Goal: Task Accomplishment & Management: Manage account settings

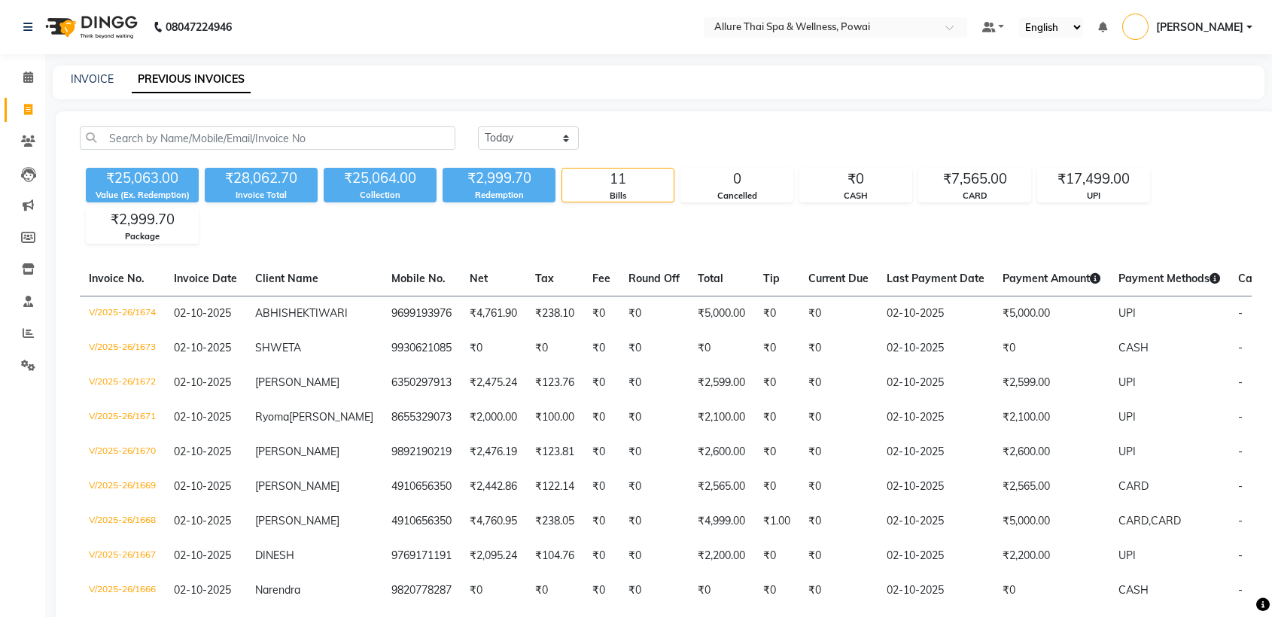
select select "[DATE]"
click at [94, 81] on link "INVOICE" at bounding box center [92, 79] width 43 height 14
select select "6686"
select select "service"
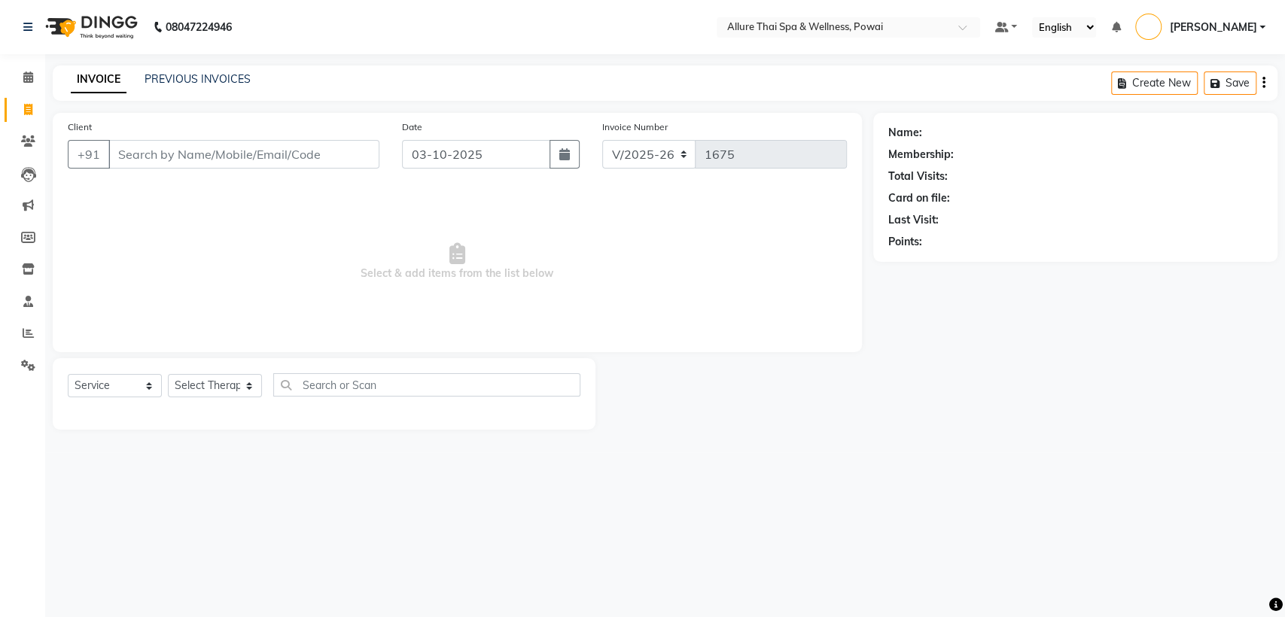
click at [163, 159] on input "Client" at bounding box center [243, 154] width 271 height 29
paste input "9769495698"
type input "9769495698"
click at [928, 132] on link "[PERSON_NAME]" at bounding box center [967, 133] width 84 height 16
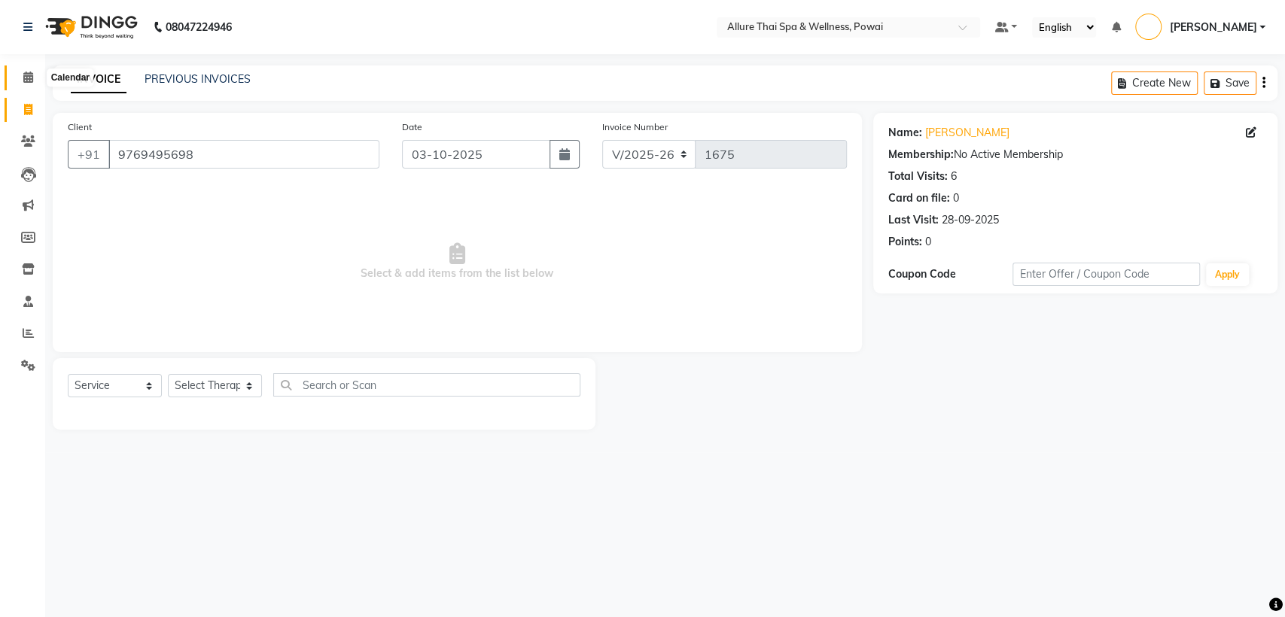
click at [26, 80] on icon at bounding box center [28, 76] width 10 height 11
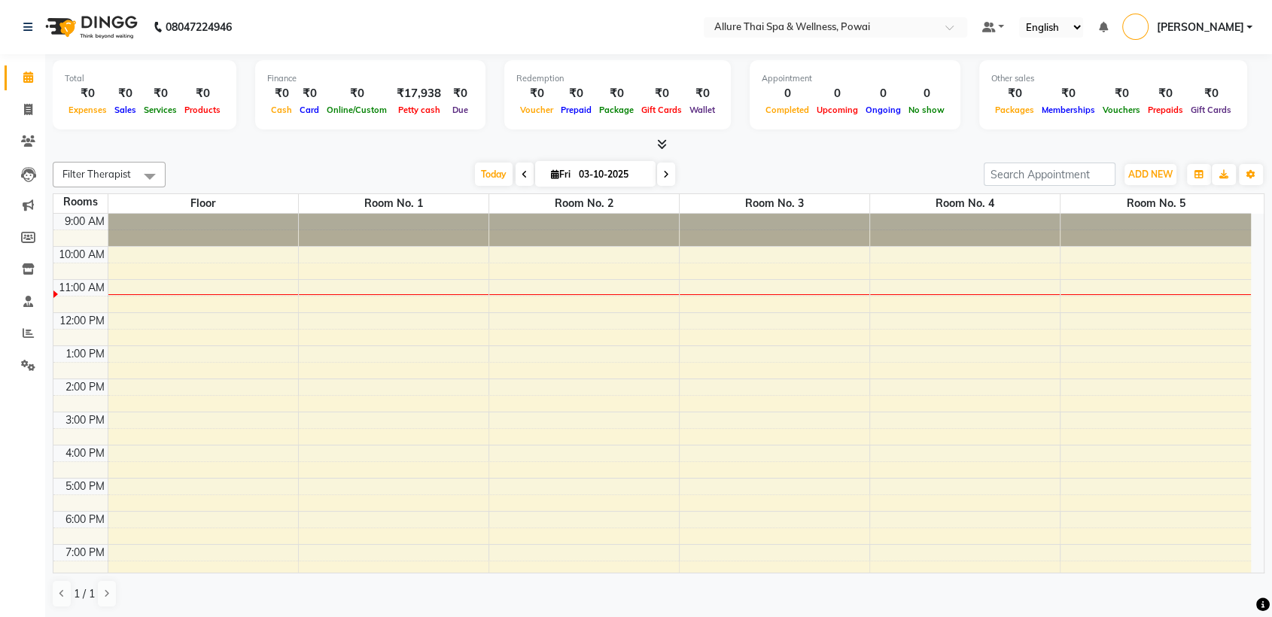
click at [516, 177] on span at bounding box center [525, 174] width 18 height 23
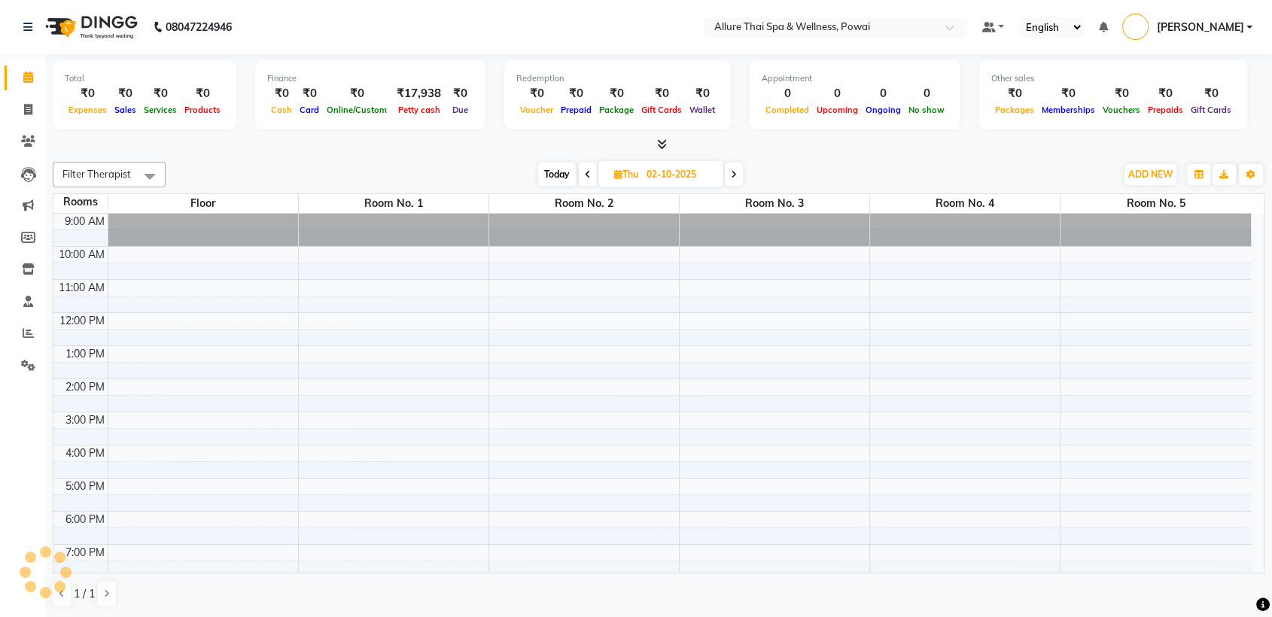
scroll to position [66, 0]
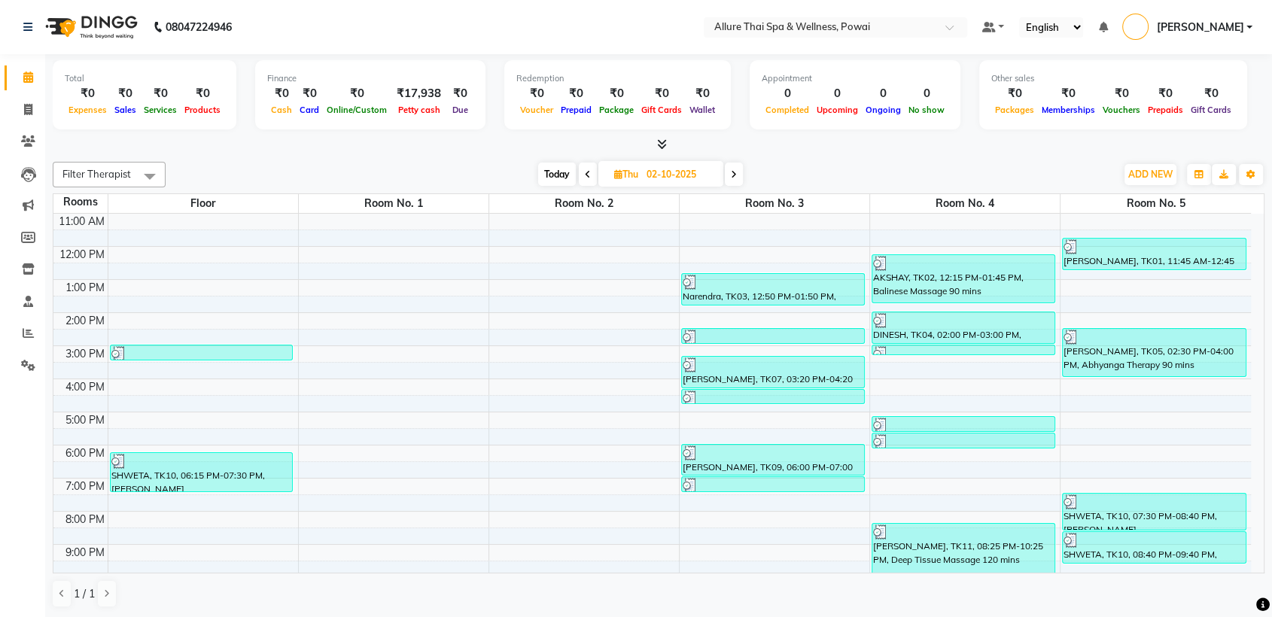
click at [736, 170] on icon at bounding box center [734, 174] width 6 height 9
type input "03-10-2025"
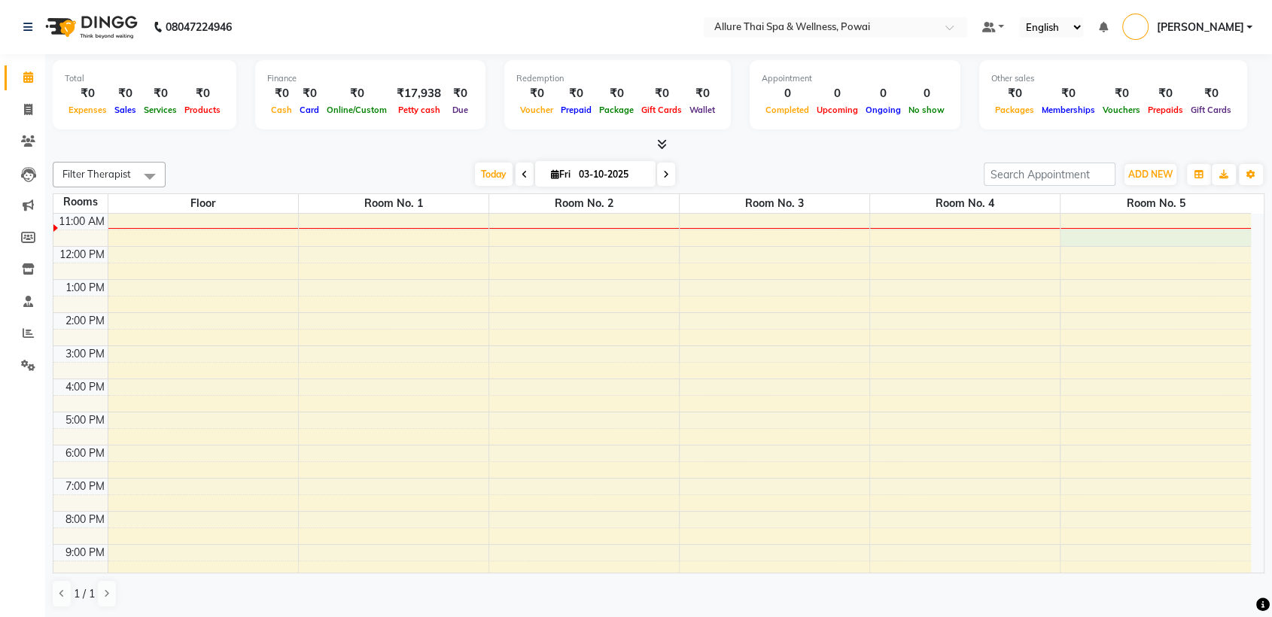
click at [1126, 229] on div "9:00 AM 10:00 AM 11:00 AM 12:00 PM 1:00 PM 2:00 PM 3:00 PM 4:00 PM 5:00 PM 6:00…" at bounding box center [651, 396] width 1197 height 496
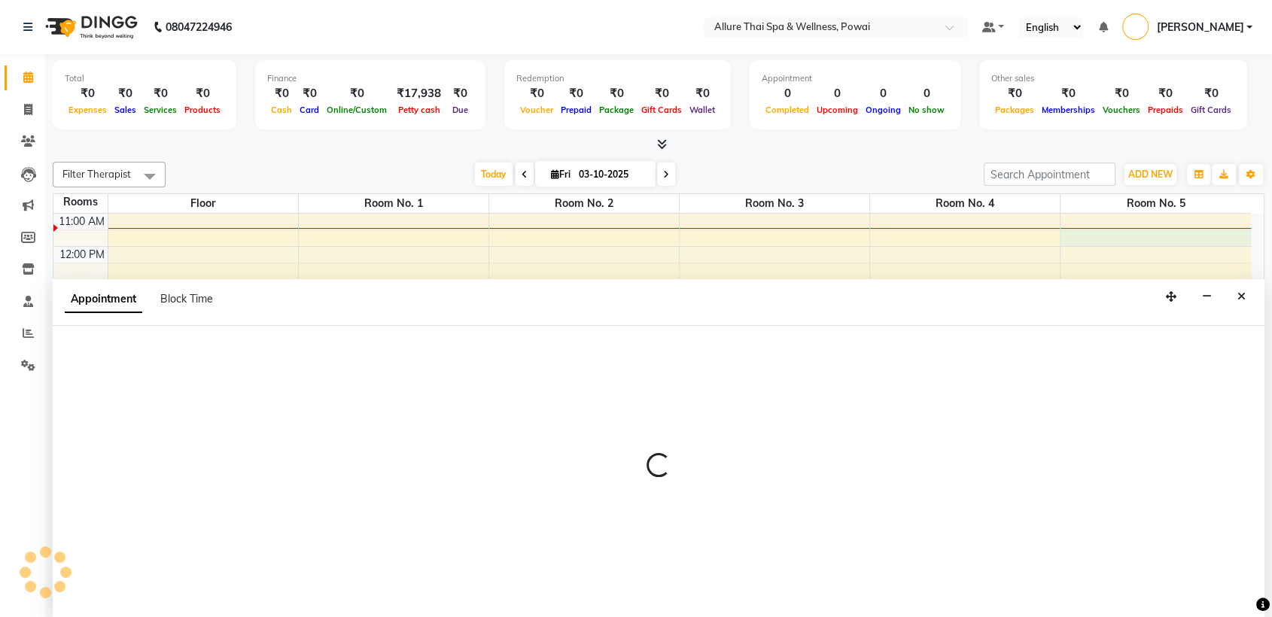
scroll to position [1, 0]
select select "tentative"
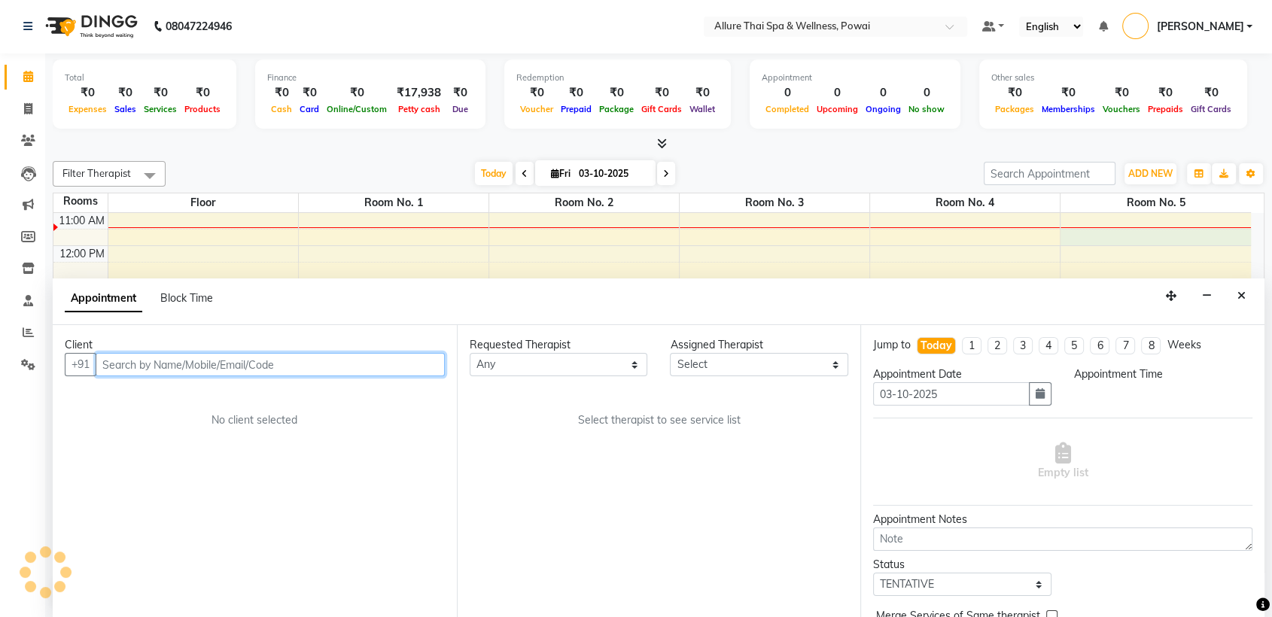
select select "690"
paste input "9769495698"
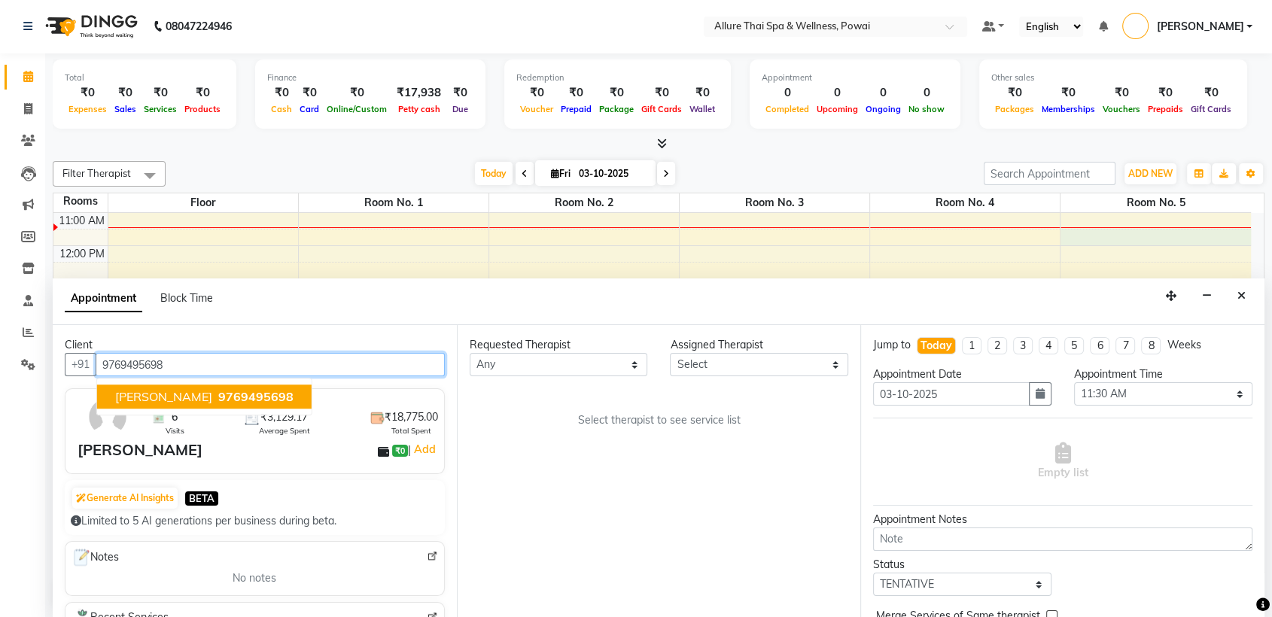
type input "9769495698"
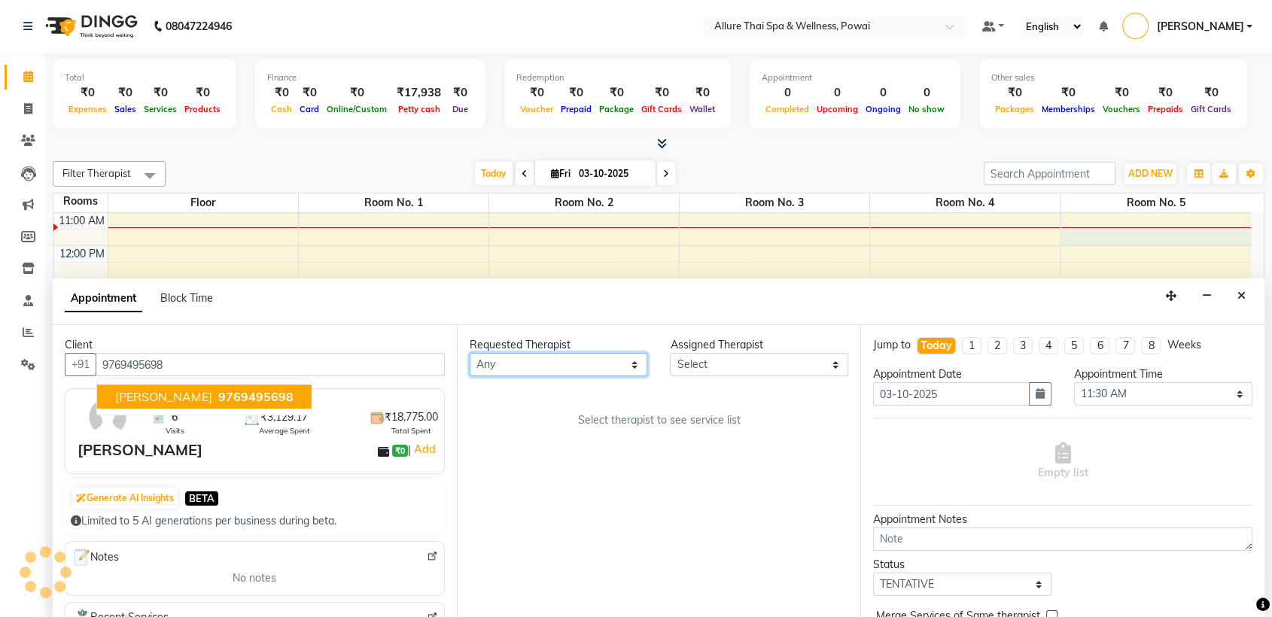
click at [531, 364] on select "Any AKOK Allure Thai Appointment [PERSON_NAME] CHEM [PERSON_NAME] DUATI HRIATI …" at bounding box center [559, 364] width 178 height 23
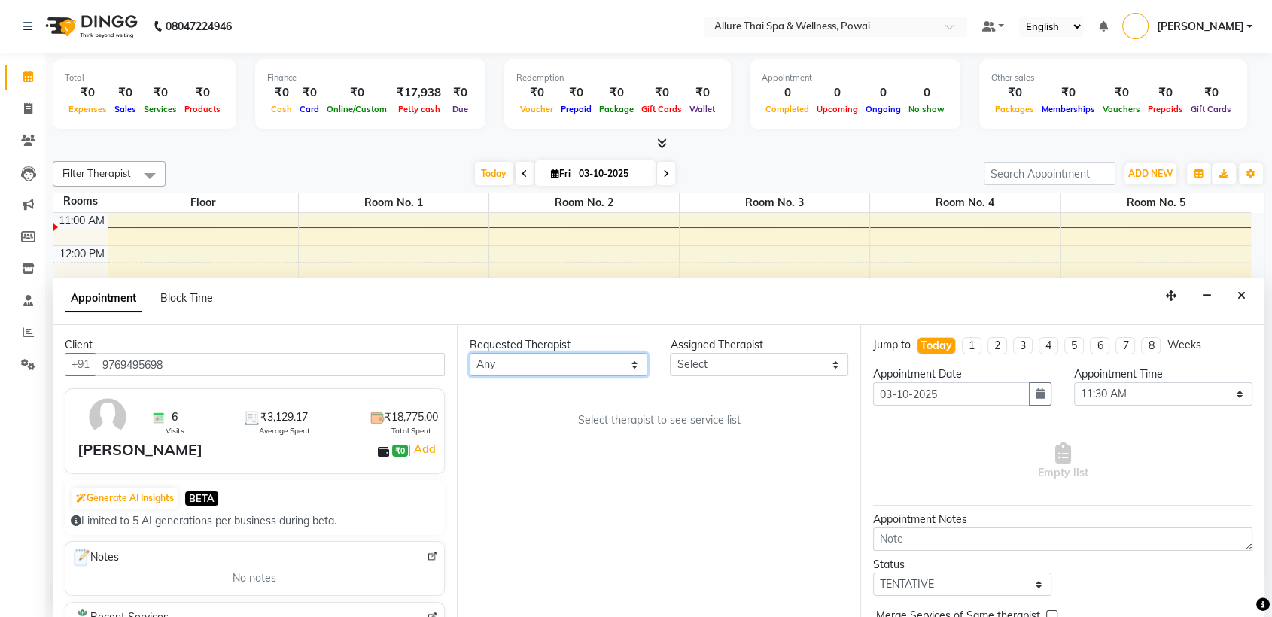
select select "61244"
click at [470, 353] on select "Any AKOK Allure Thai Appointment [PERSON_NAME] CHEM [PERSON_NAME] DUATI HRIATI …" at bounding box center [559, 364] width 178 height 23
select select "61244"
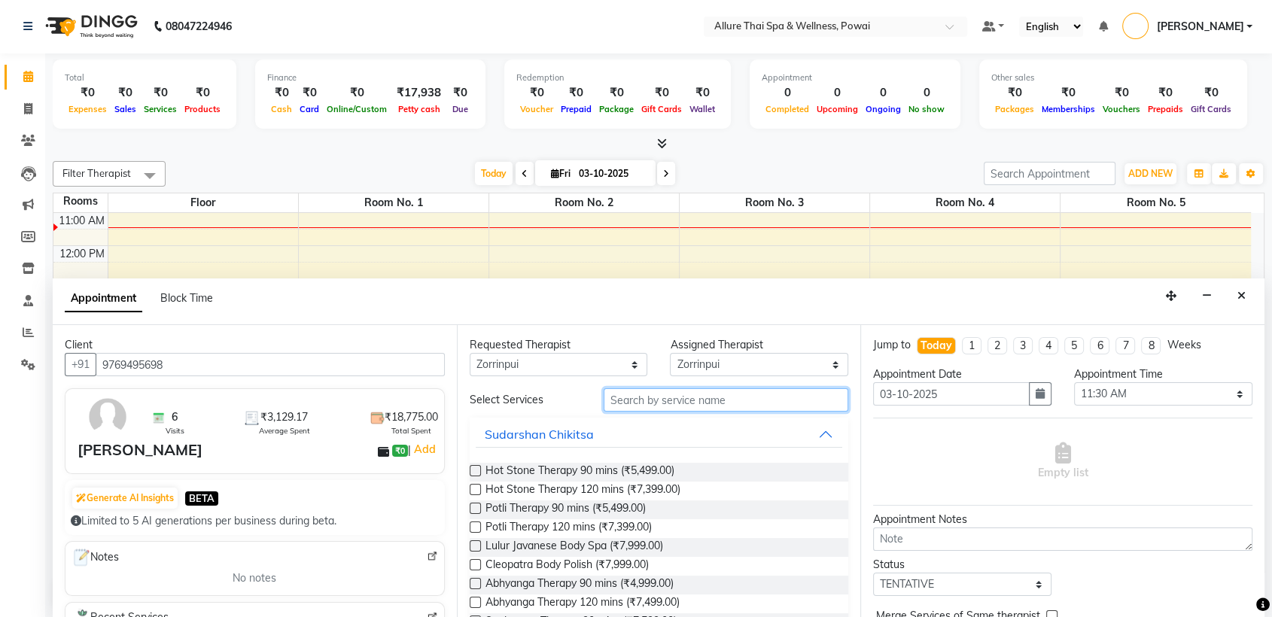
click at [627, 399] on input "text" at bounding box center [726, 399] width 245 height 23
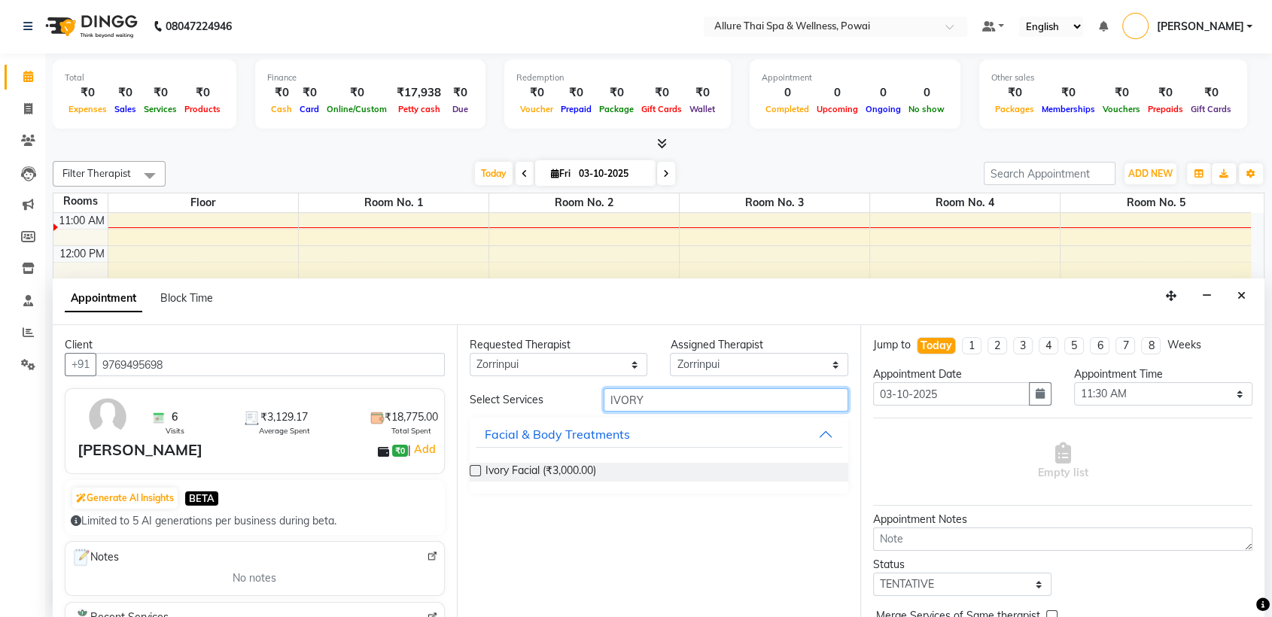
type input "IVORY"
click at [470, 472] on label at bounding box center [475, 470] width 11 height 11
click at [470, 472] on input "checkbox" at bounding box center [475, 472] width 10 height 10
checkbox input "true"
select select "4279"
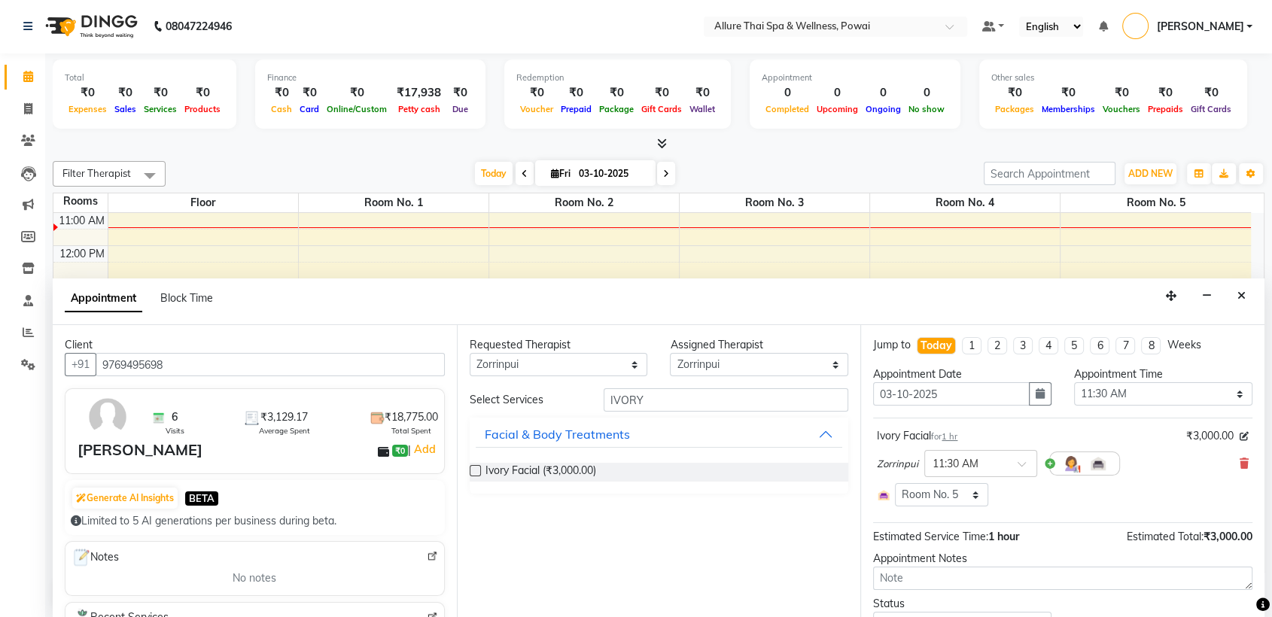
checkbox input "false"
click at [908, 578] on textarea at bounding box center [1062, 578] width 379 height 23
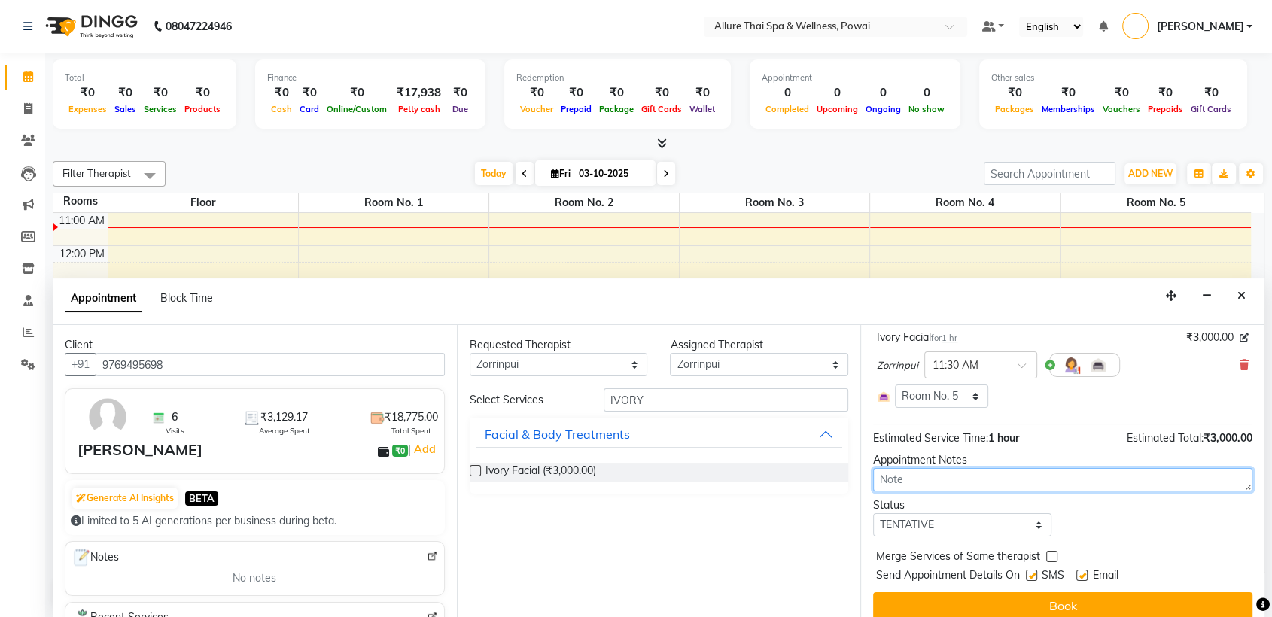
scroll to position [112, 0]
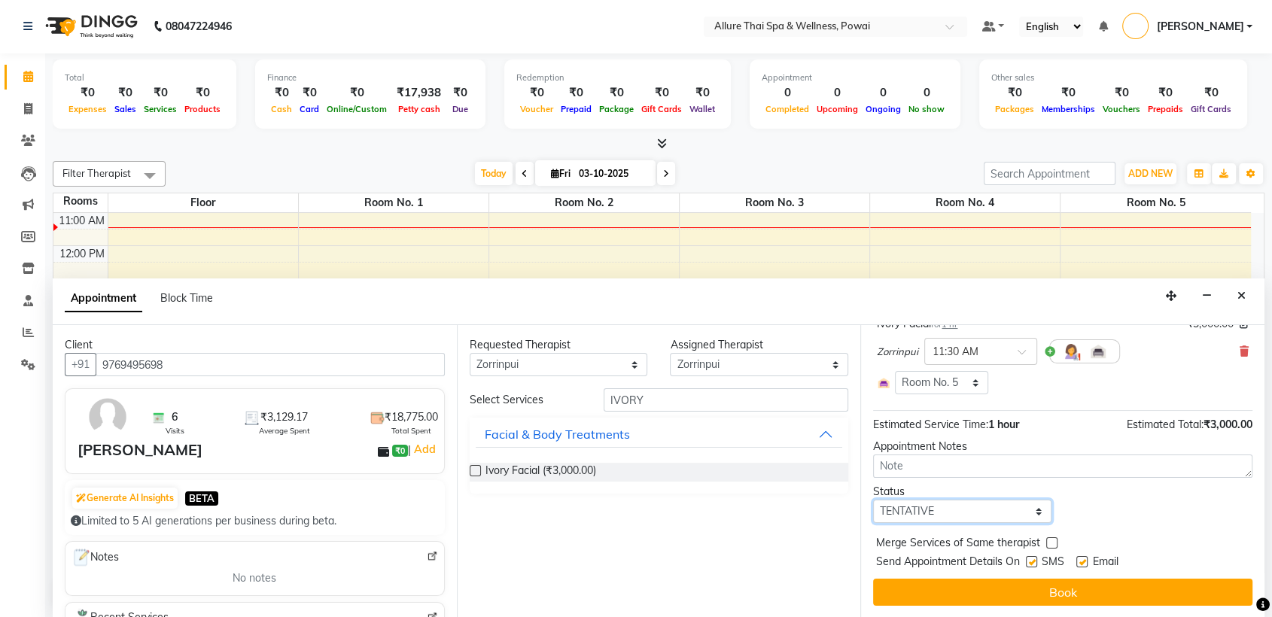
click at [903, 515] on select "Select TENTATIVE CONFIRM CHECK-IN UPCOMING" at bounding box center [962, 511] width 178 height 23
select select "confirm booking"
click at [873, 500] on select "Select TENTATIVE CONFIRM CHECK-IN UPCOMING" at bounding box center [962, 511] width 178 height 23
click at [1035, 563] on label at bounding box center [1031, 561] width 11 height 11
click at [1035, 563] on input "checkbox" at bounding box center [1031, 563] width 10 height 10
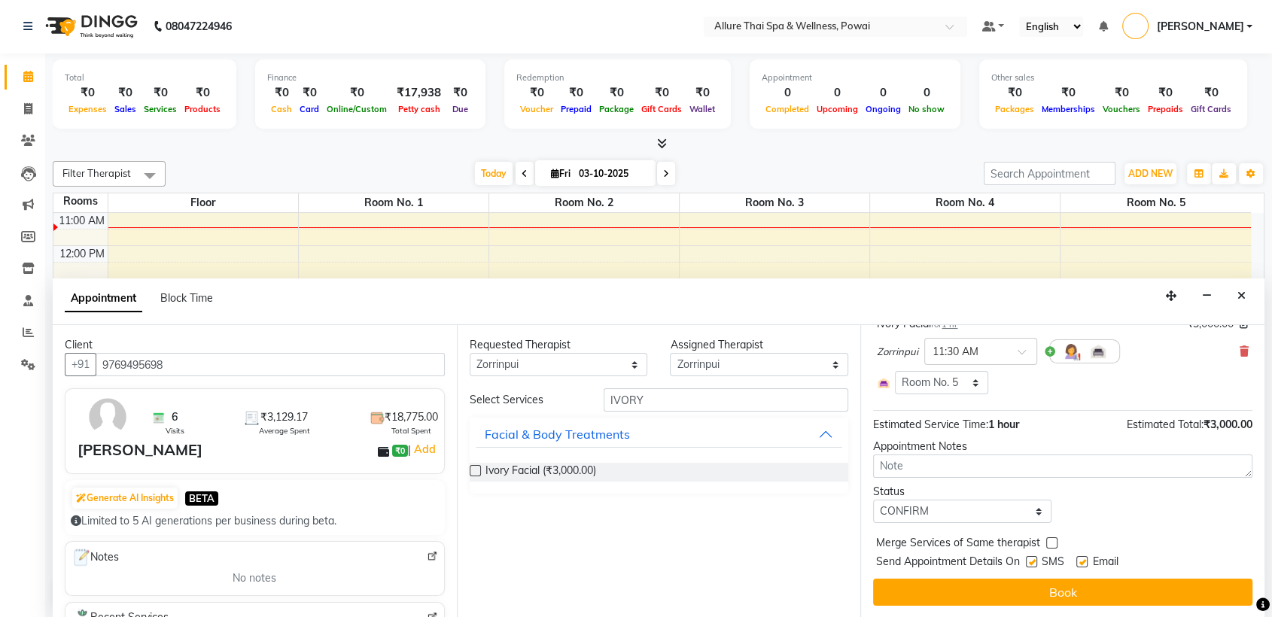
checkbox input "false"
click at [1084, 564] on label at bounding box center [1081, 561] width 11 height 11
click at [1084, 564] on input "checkbox" at bounding box center [1081, 563] width 10 height 10
checkbox input "false"
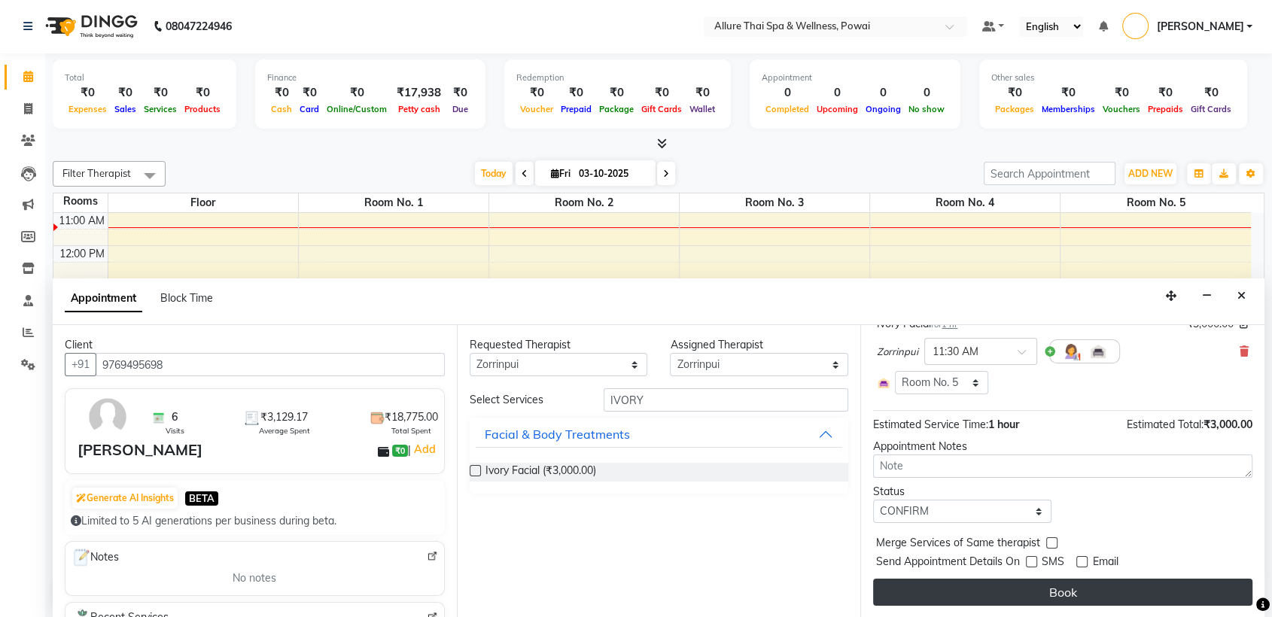
click at [1029, 585] on button "Book" at bounding box center [1062, 592] width 379 height 27
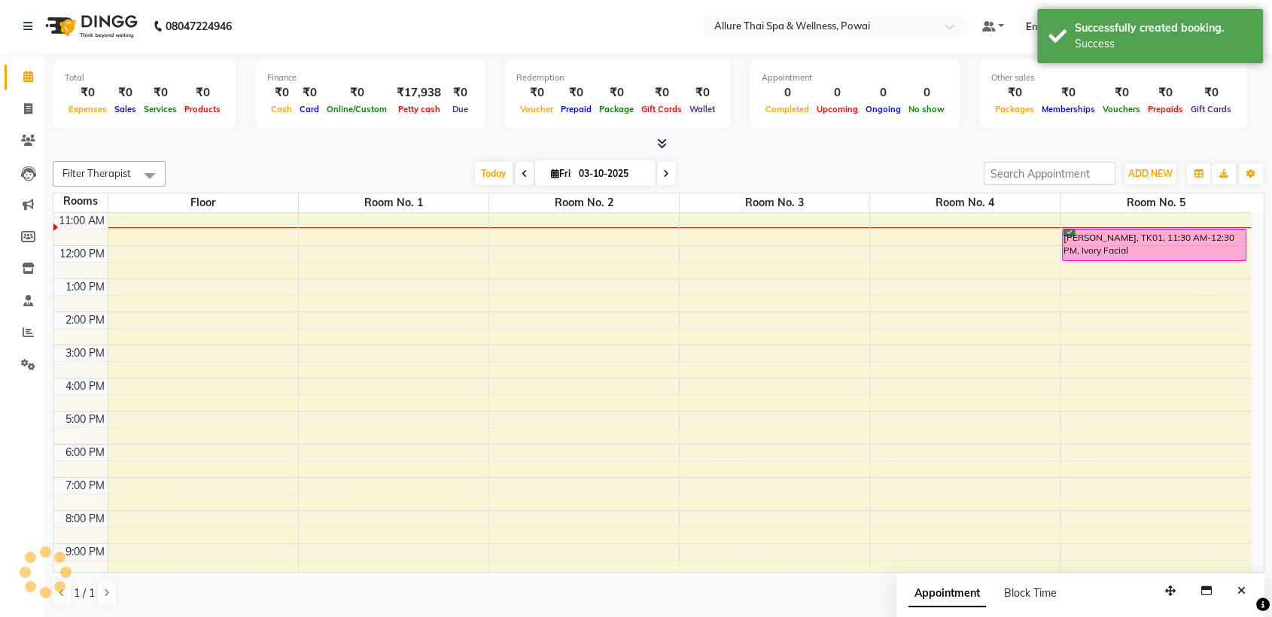
scroll to position [0, 0]
click at [1206, 236] on div "[PERSON_NAME], TK01, 11:30 AM-12:30 PM, Ivory Facial" at bounding box center [1154, 245] width 182 height 31
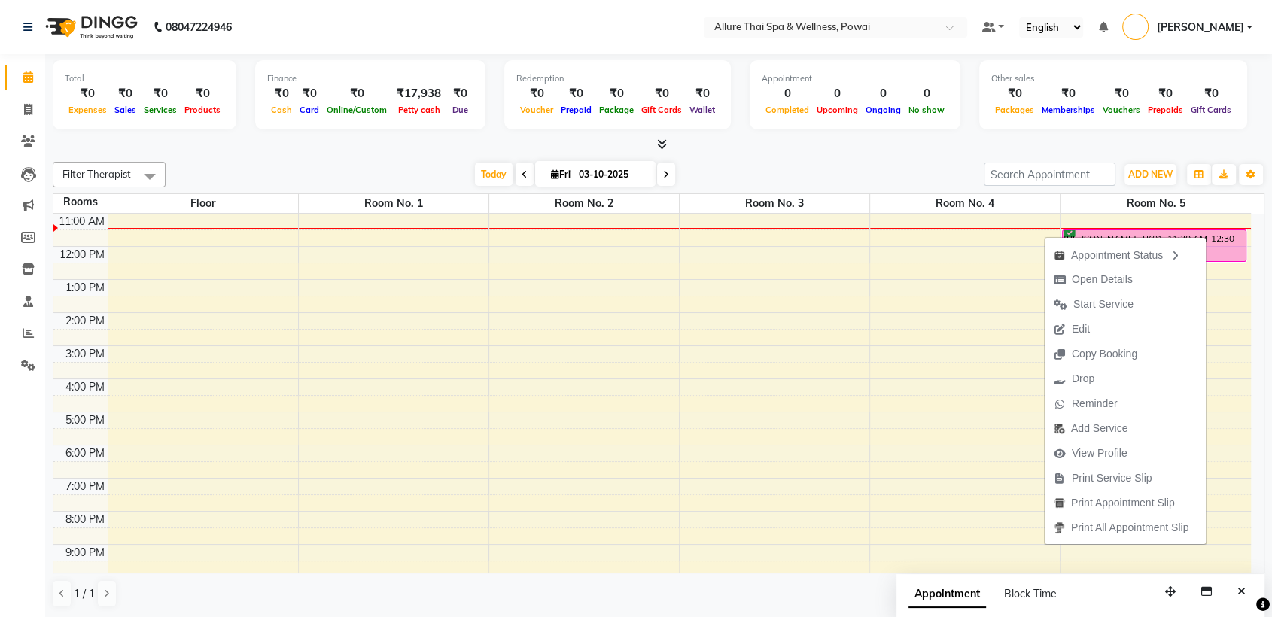
click at [1230, 231] on div "[PERSON_NAME], TK01, 11:30 AM-12:30 PM, Ivory Facial" at bounding box center [1154, 245] width 182 height 31
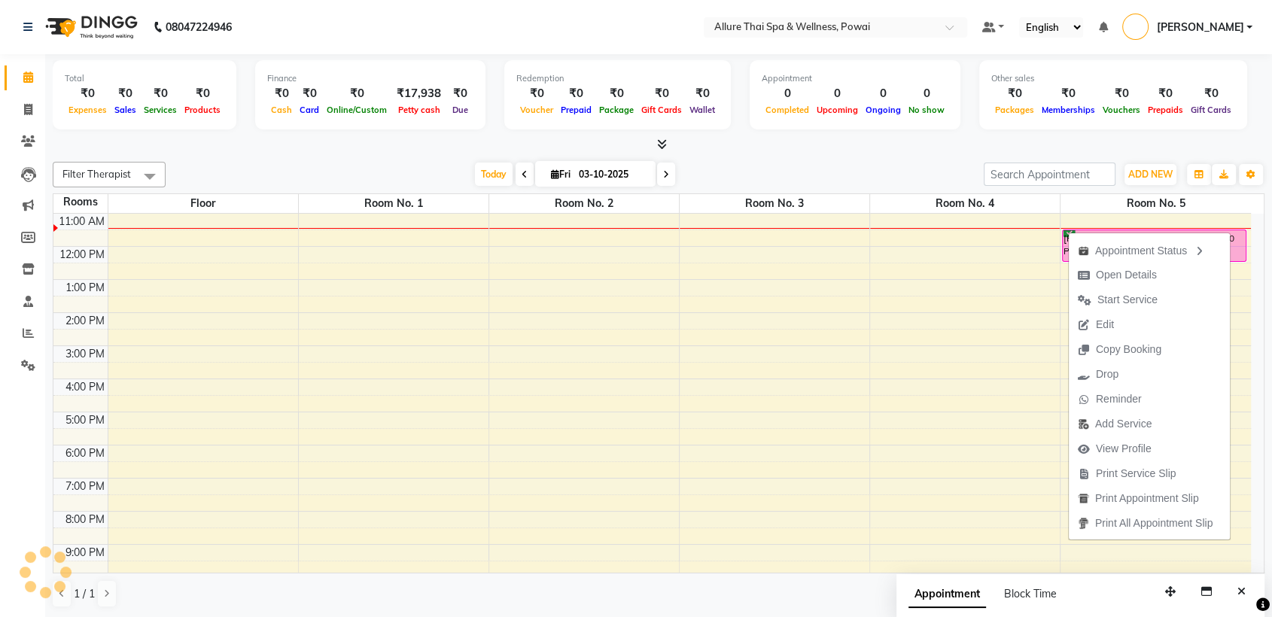
click at [1230, 231] on div "[PERSON_NAME], TK01, 11:30 AM-12:30 PM, Ivory Facial" at bounding box center [1154, 245] width 182 height 31
click at [899, 354] on div "9:00 AM 10:00 AM 11:00 AM 12:00 PM 1:00 PM 2:00 PM 3:00 PM 4:00 PM 5:00 PM 6:00…" at bounding box center [651, 396] width 1197 height 496
select select "tentative"
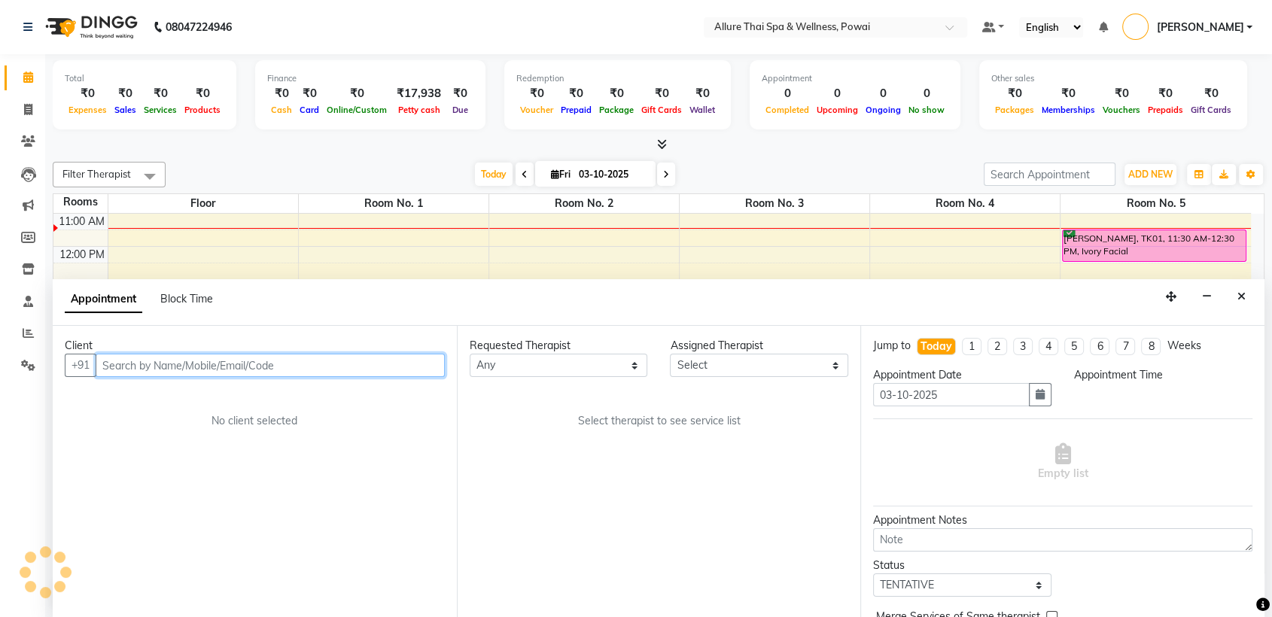
scroll to position [1, 0]
select select "900"
click at [1150, 237] on div "[PERSON_NAME], TK01, 11:30 AM-12:30 PM, Ivory Facial" at bounding box center [1154, 245] width 182 height 31
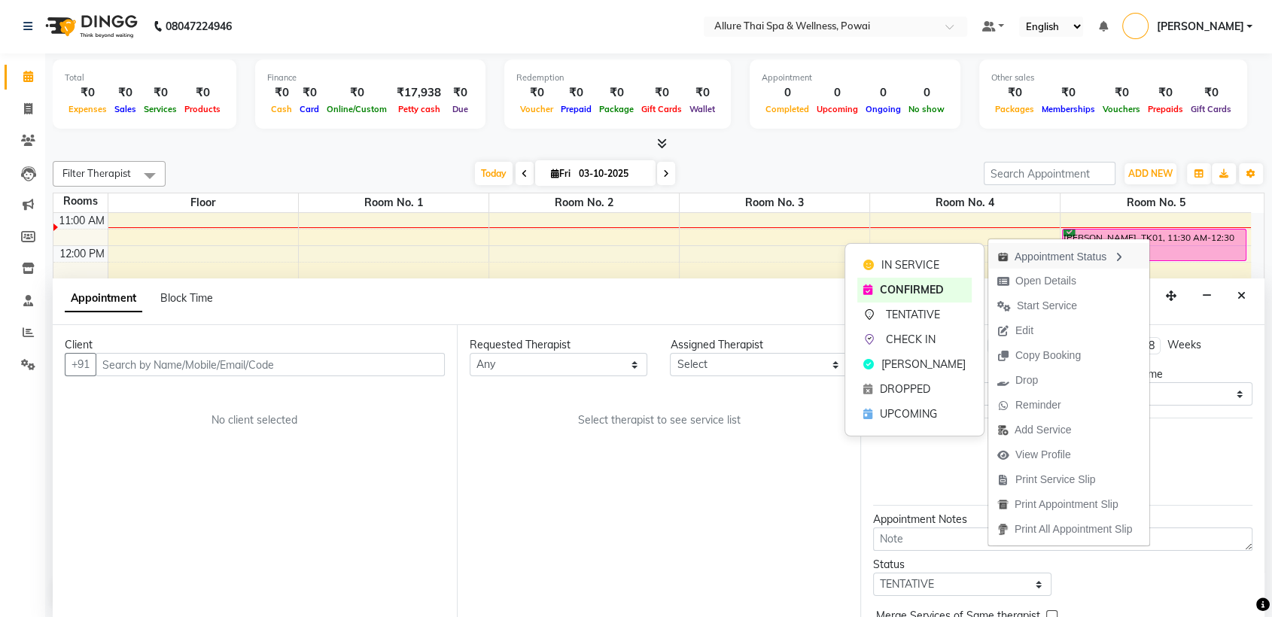
click at [1081, 254] on div "Appointment Status" at bounding box center [1068, 256] width 161 height 26
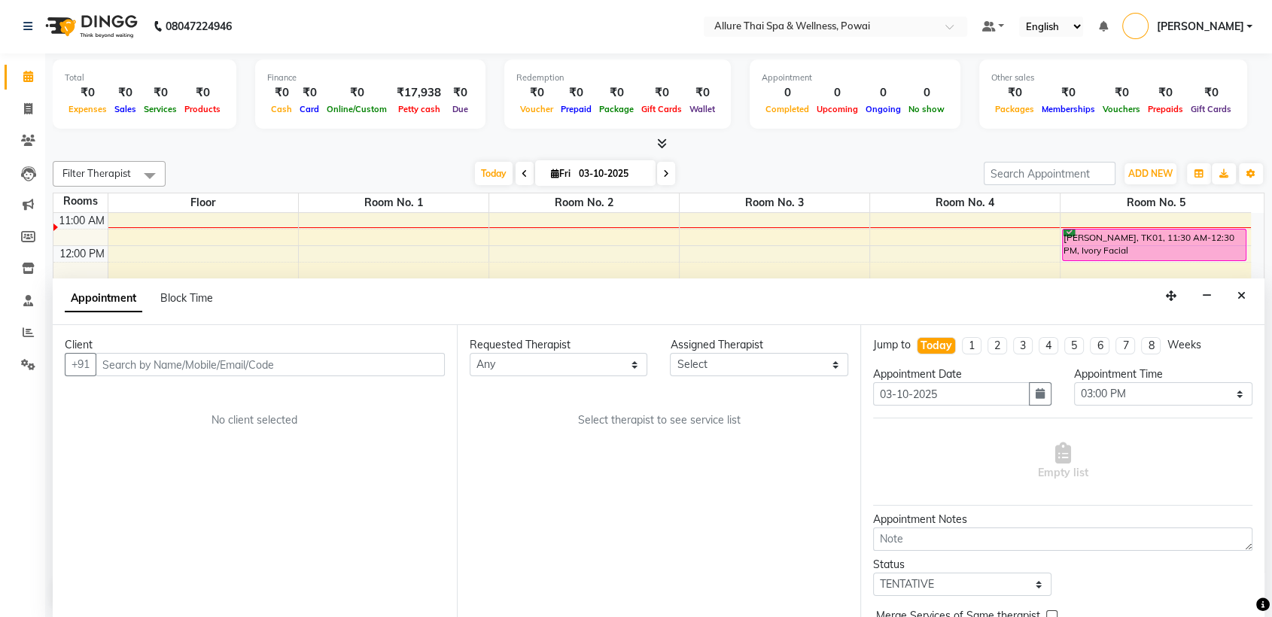
click at [522, 171] on icon at bounding box center [525, 173] width 6 height 9
type input "02-10-2025"
select select "900"
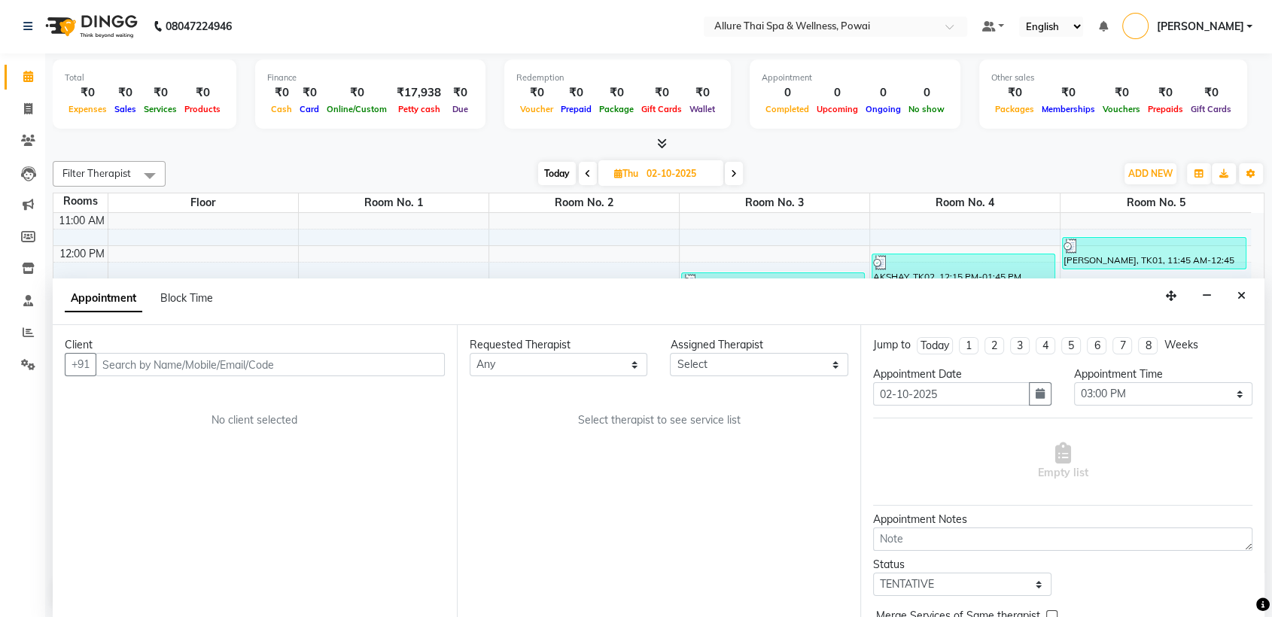
click at [589, 173] on icon at bounding box center [588, 173] width 6 height 9
type input "01-10-2025"
select select "900"
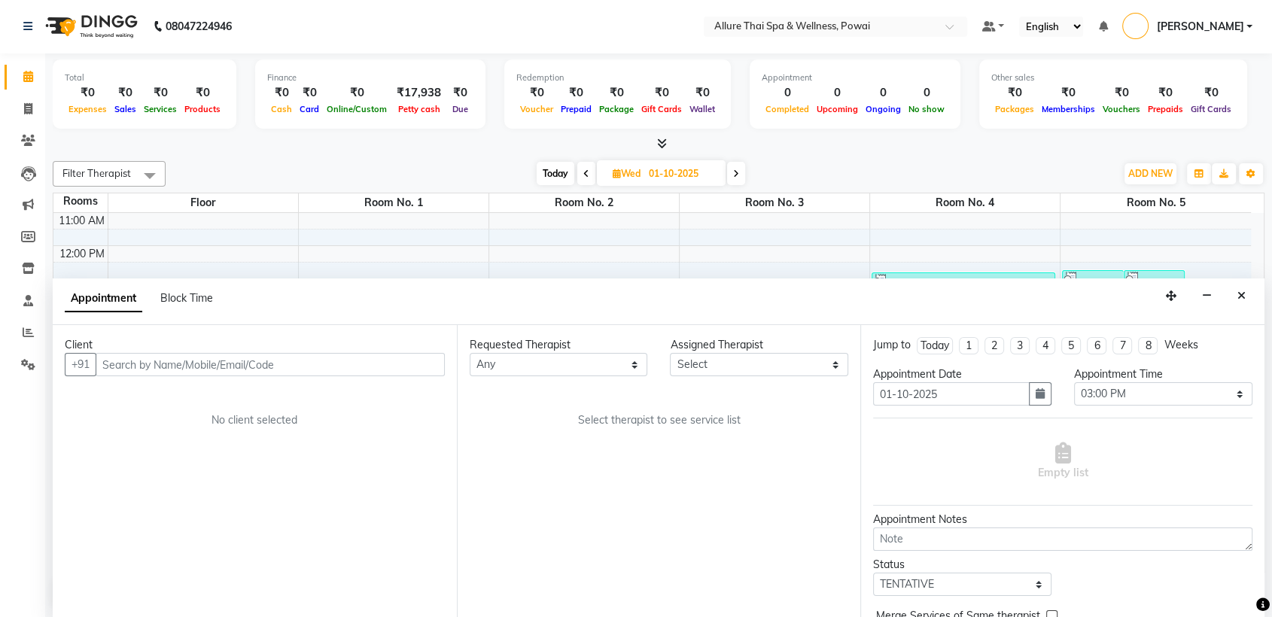
click at [741, 171] on span at bounding box center [736, 173] width 18 height 23
type input "02-10-2025"
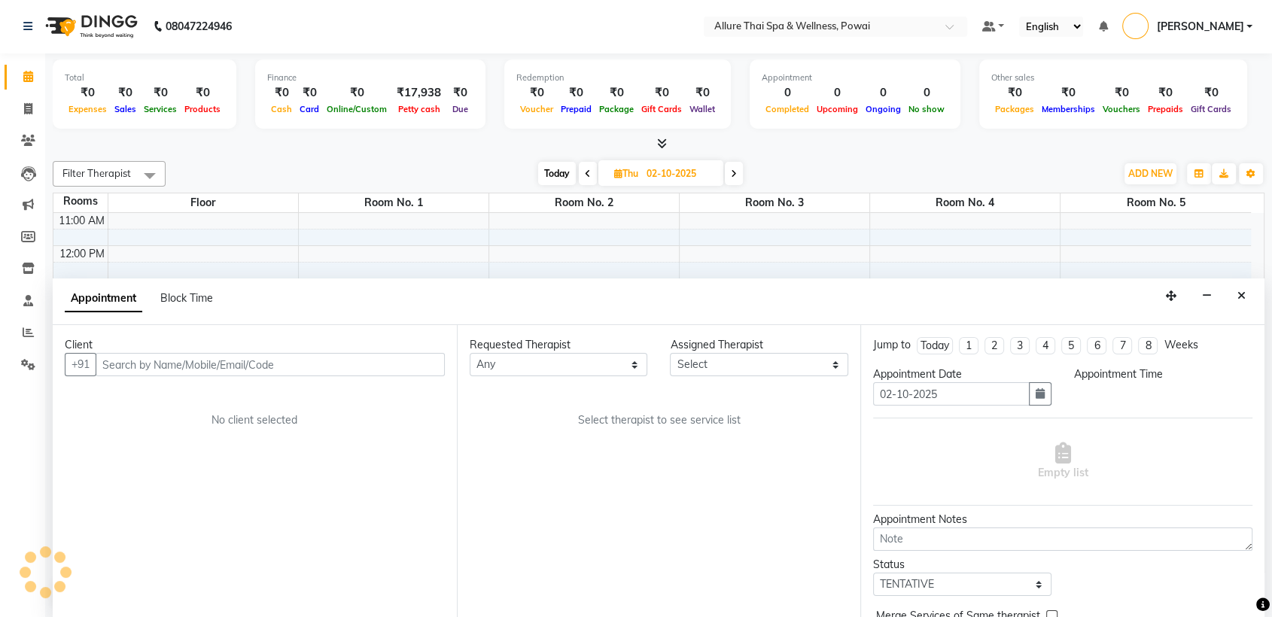
select select "900"
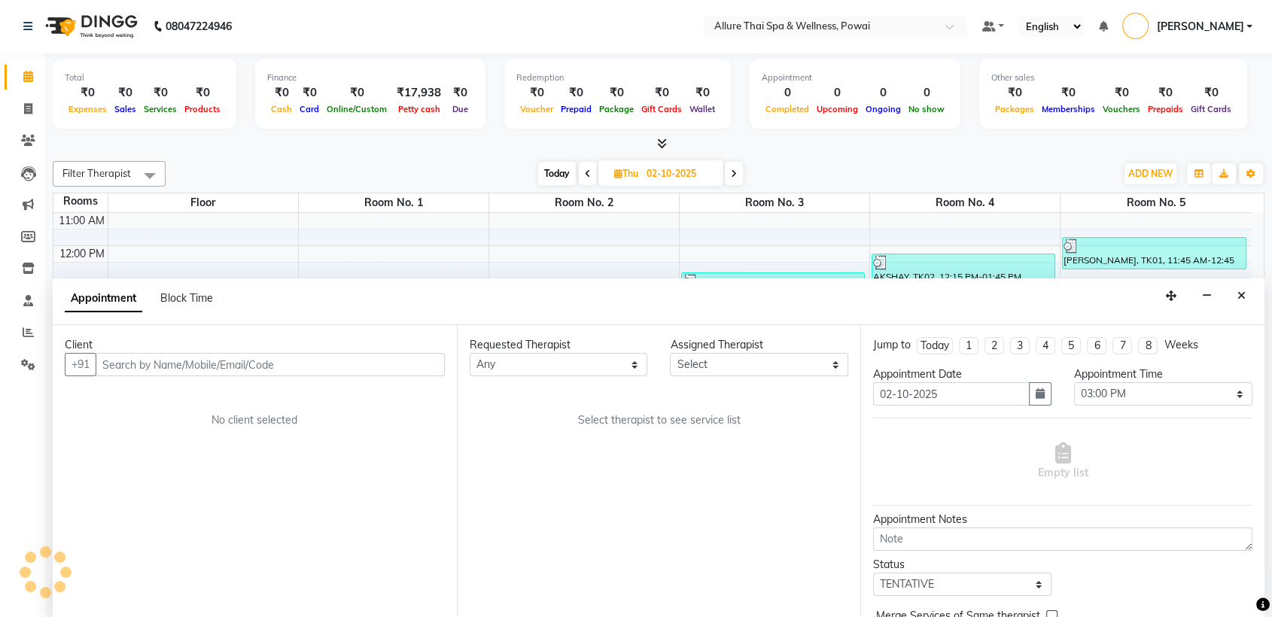
click at [741, 171] on span at bounding box center [734, 173] width 18 height 23
type input "03-10-2025"
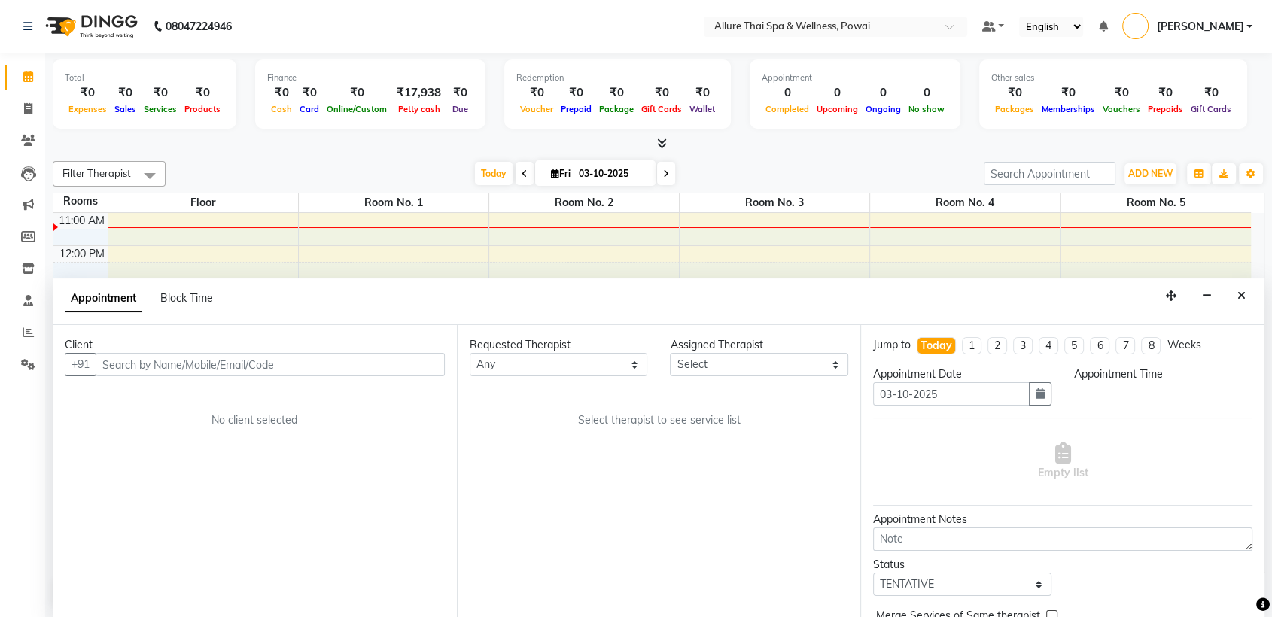
scroll to position [0, 0]
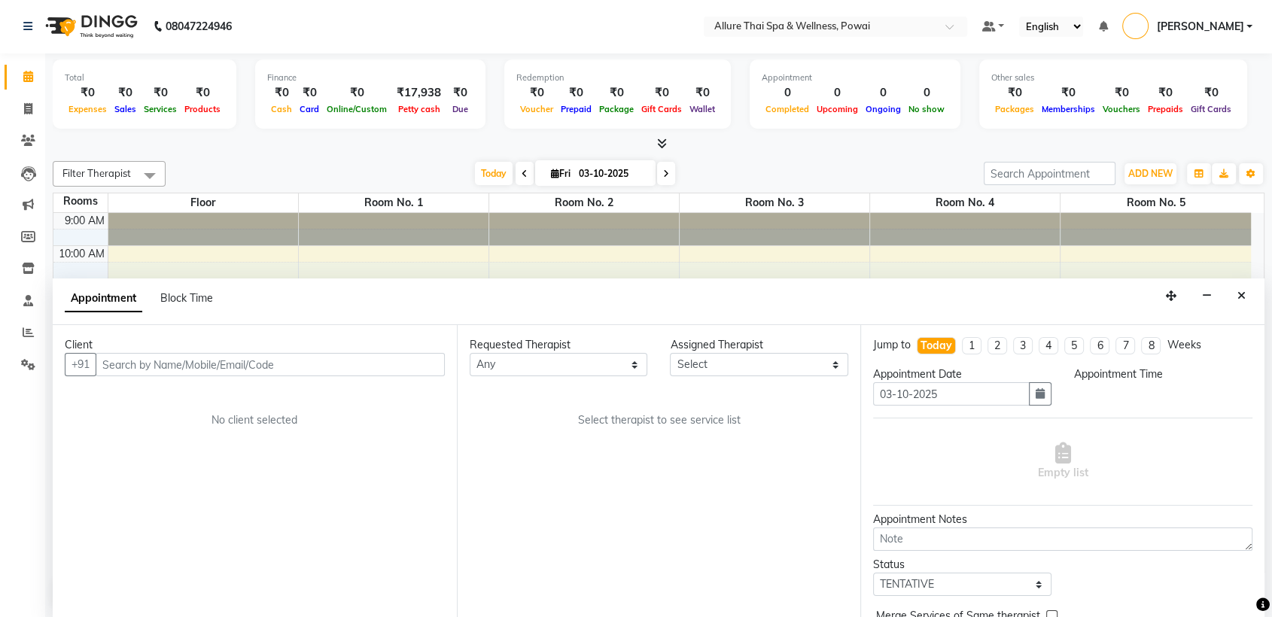
select select "900"
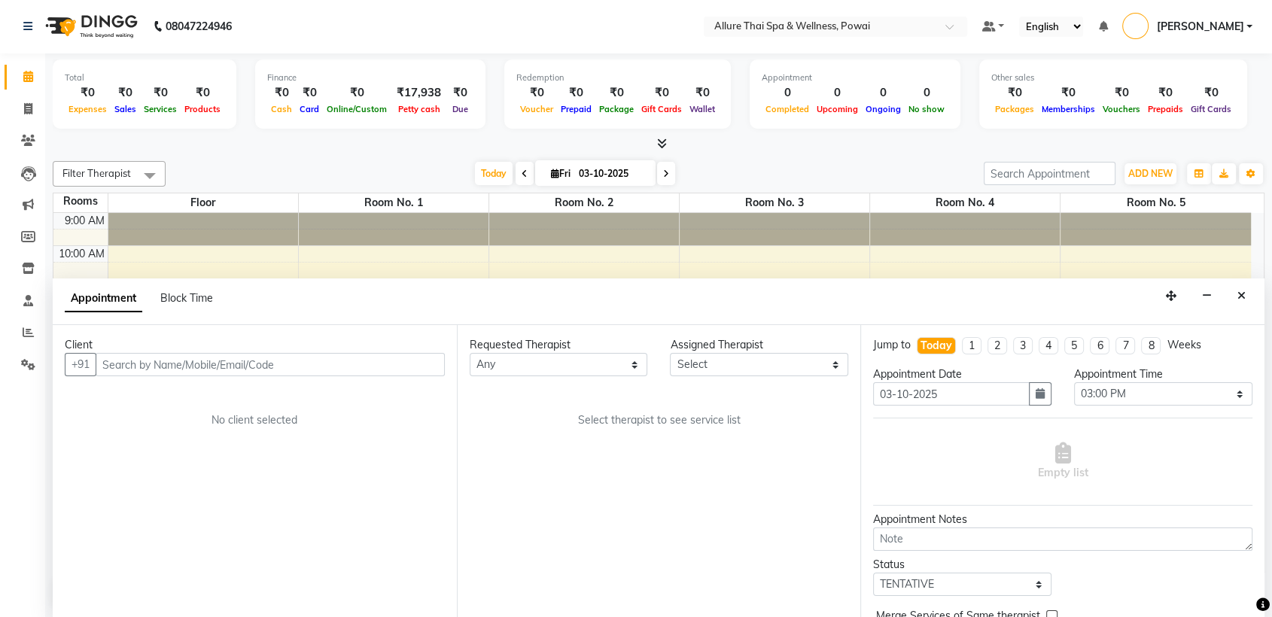
scroll to position [66, 0]
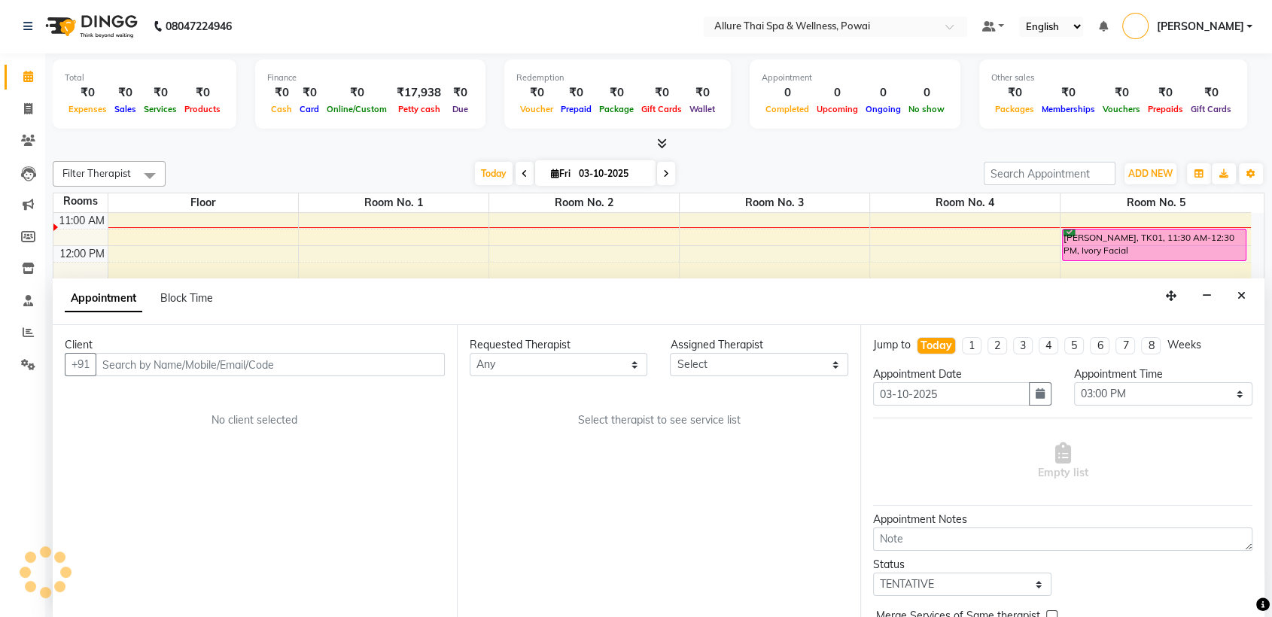
click at [1069, 230] on icon at bounding box center [1069, 230] width 12 height 1
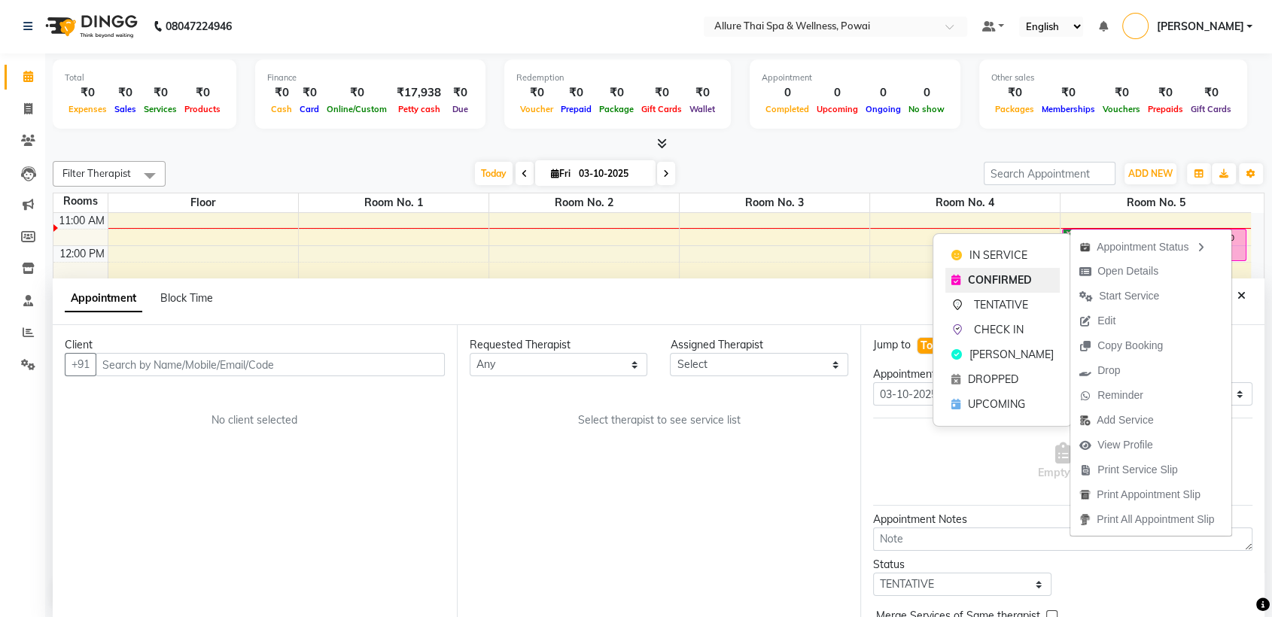
click at [982, 283] on span "CONFIRMED" at bounding box center [1000, 280] width 64 height 16
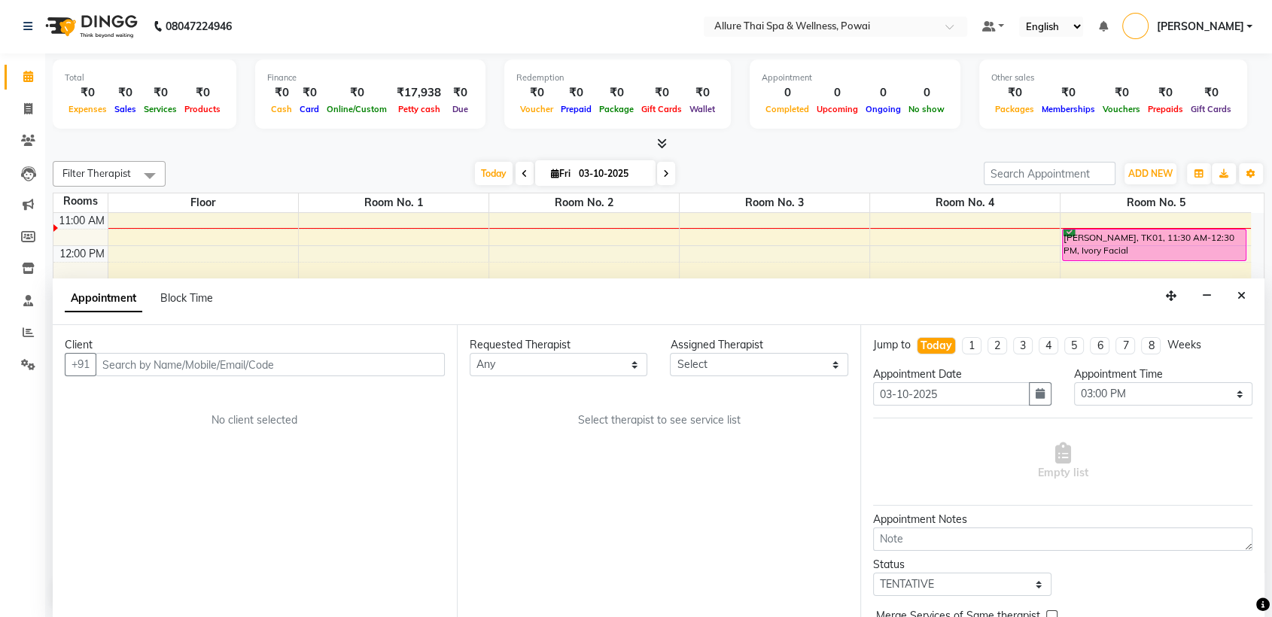
click at [1095, 241] on div "[PERSON_NAME], TK01, 11:30 AM-12:30 PM, Ivory Facial" at bounding box center [1154, 245] width 182 height 31
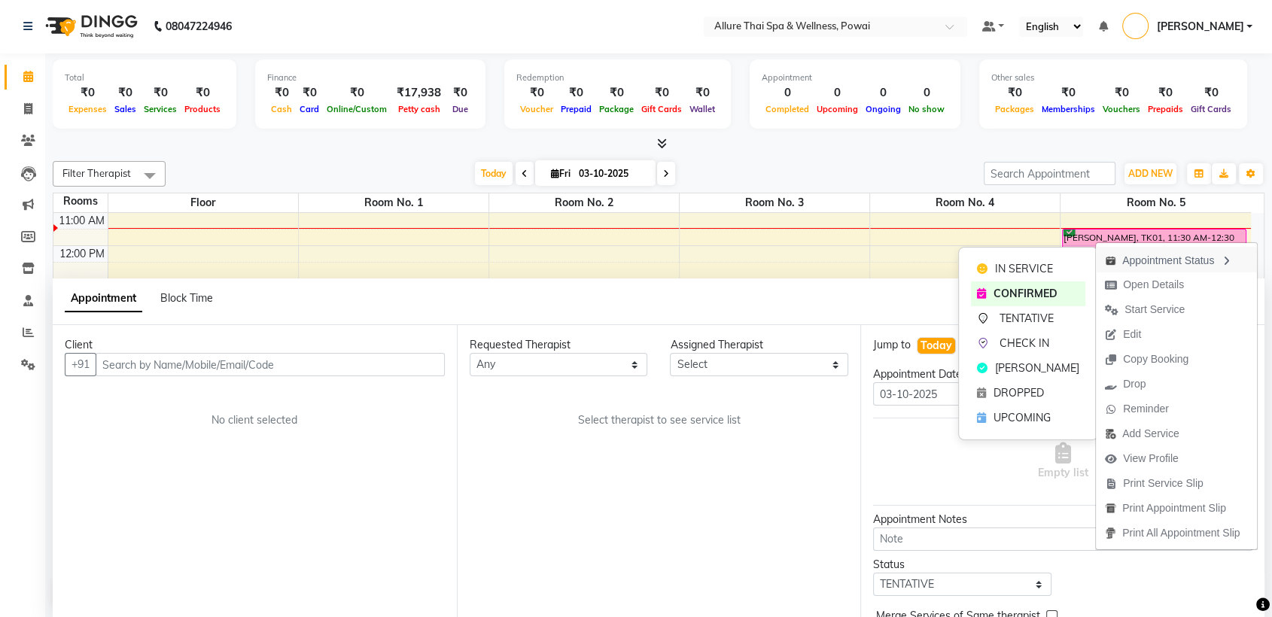
click at [1139, 259] on div "Appointment Status" at bounding box center [1176, 260] width 161 height 26
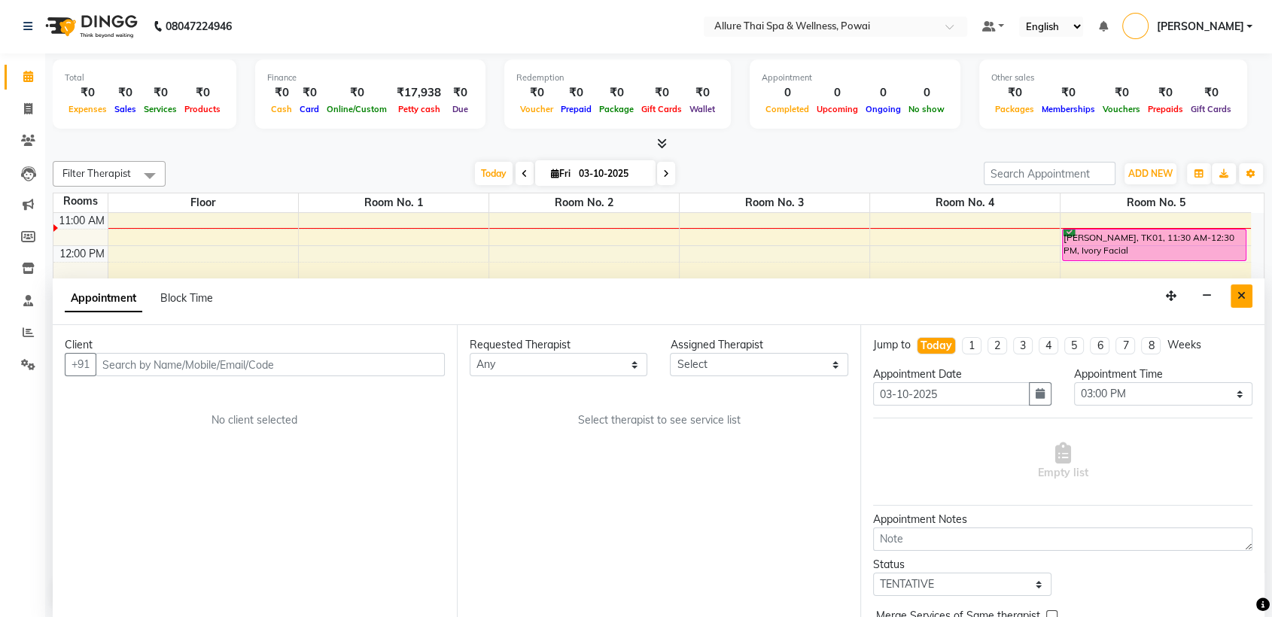
click at [1240, 298] on icon "Close" at bounding box center [1241, 295] width 8 height 11
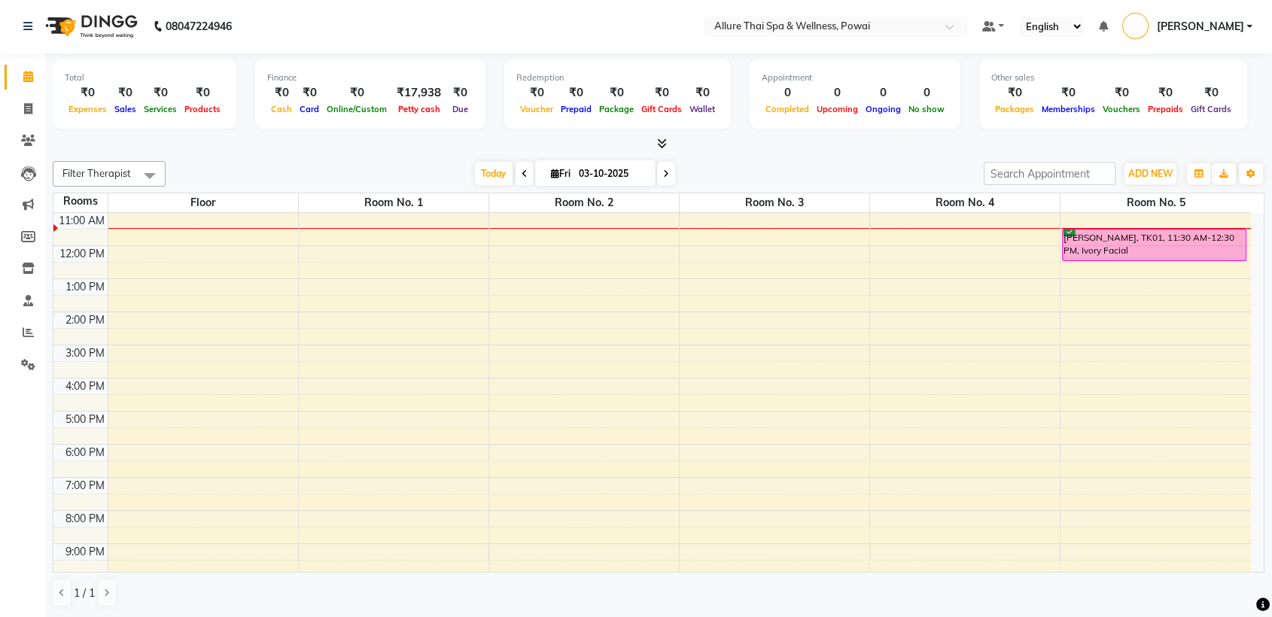
click at [1175, 251] on div "[PERSON_NAME], TK01, 11:30 AM-12:30 PM, Ivory Facial" at bounding box center [1154, 245] width 182 height 31
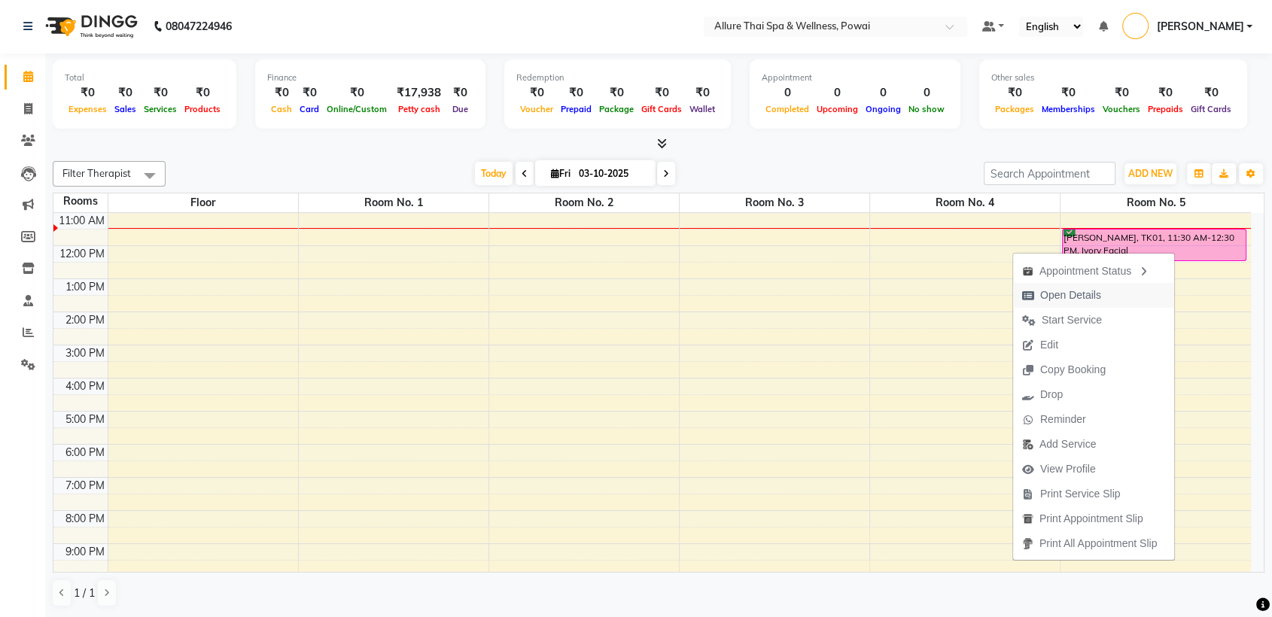
click at [1078, 293] on span "Open Details" at bounding box center [1070, 295] width 61 height 16
select select "6"
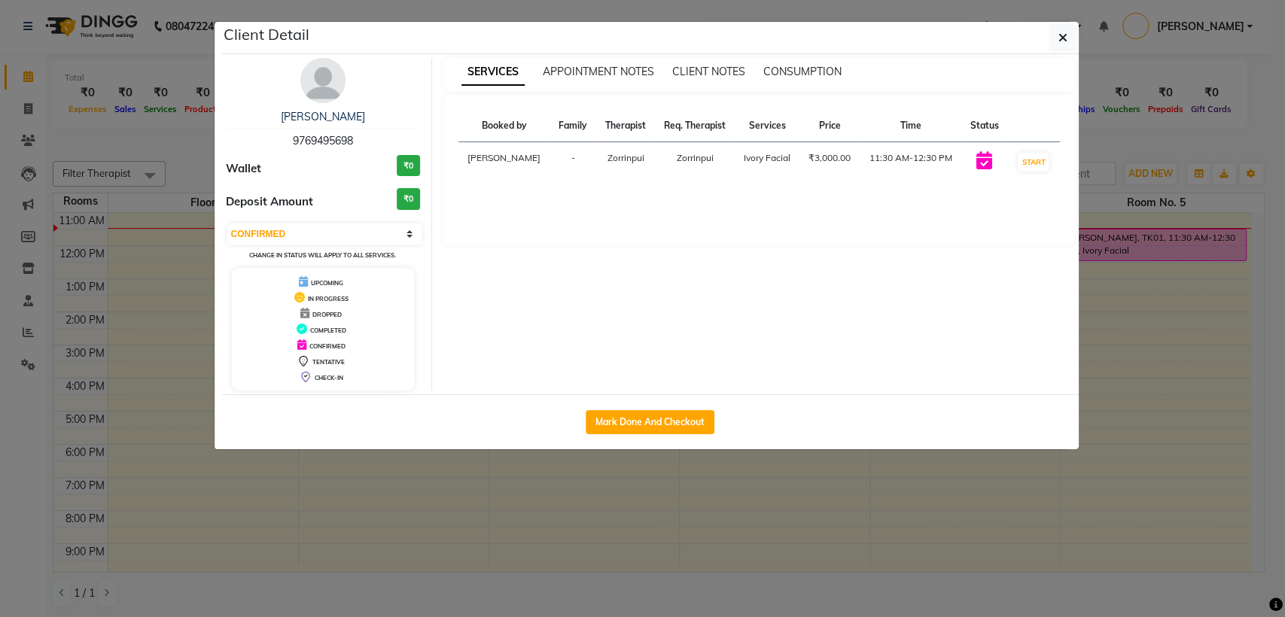
click at [744, 506] on ngb-modal-window "Client Detail [PERSON_NAME] 9769495698 Wallet ₹0 Deposit Amount ₹0 Select IN SE…" at bounding box center [642, 308] width 1285 height 617
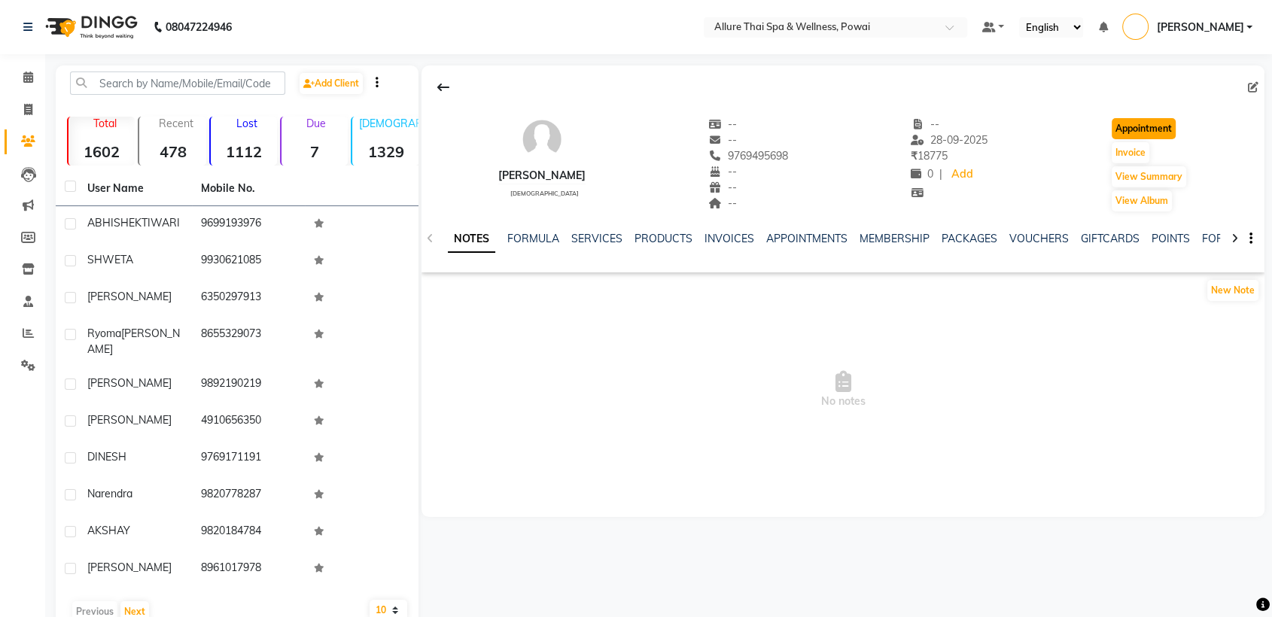
click at [1118, 120] on button "Appointment" at bounding box center [1144, 128] width 64 height 21
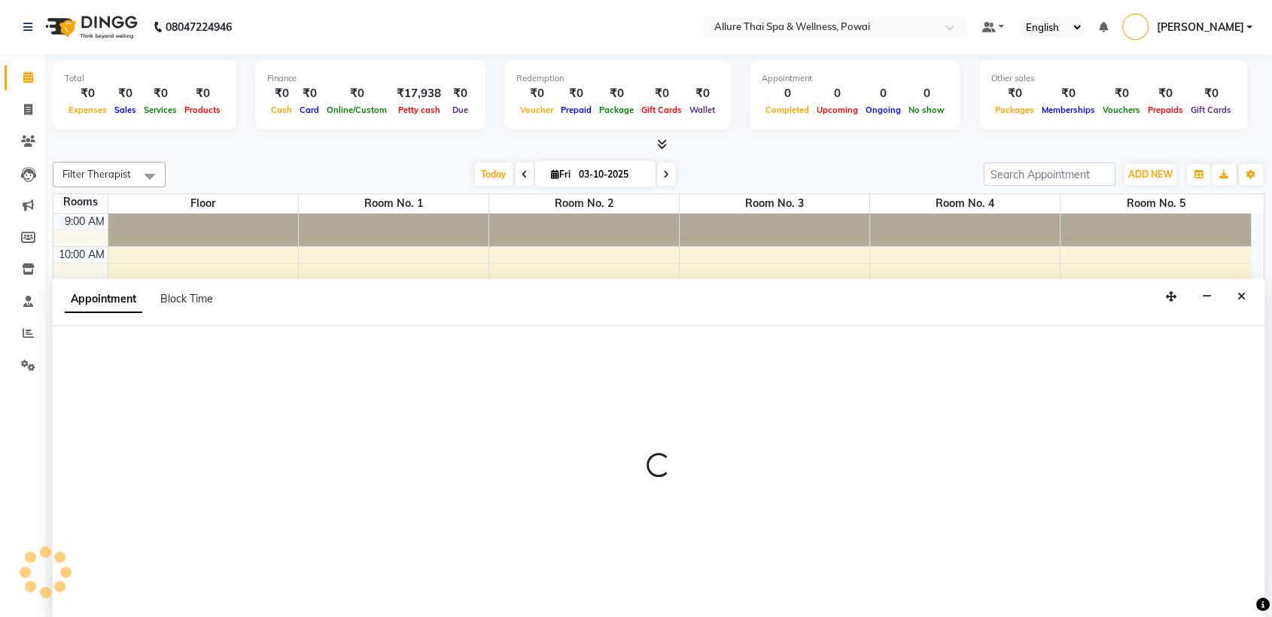
scroll to position [1, 0]
select select "tentative"
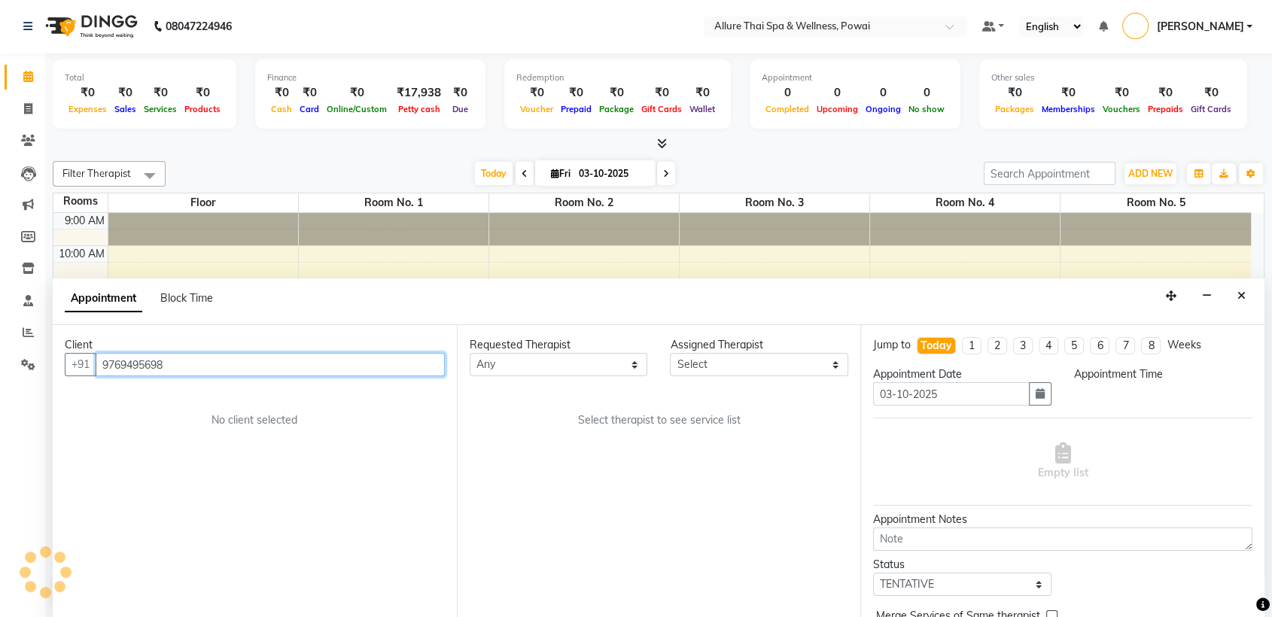
select select "600"
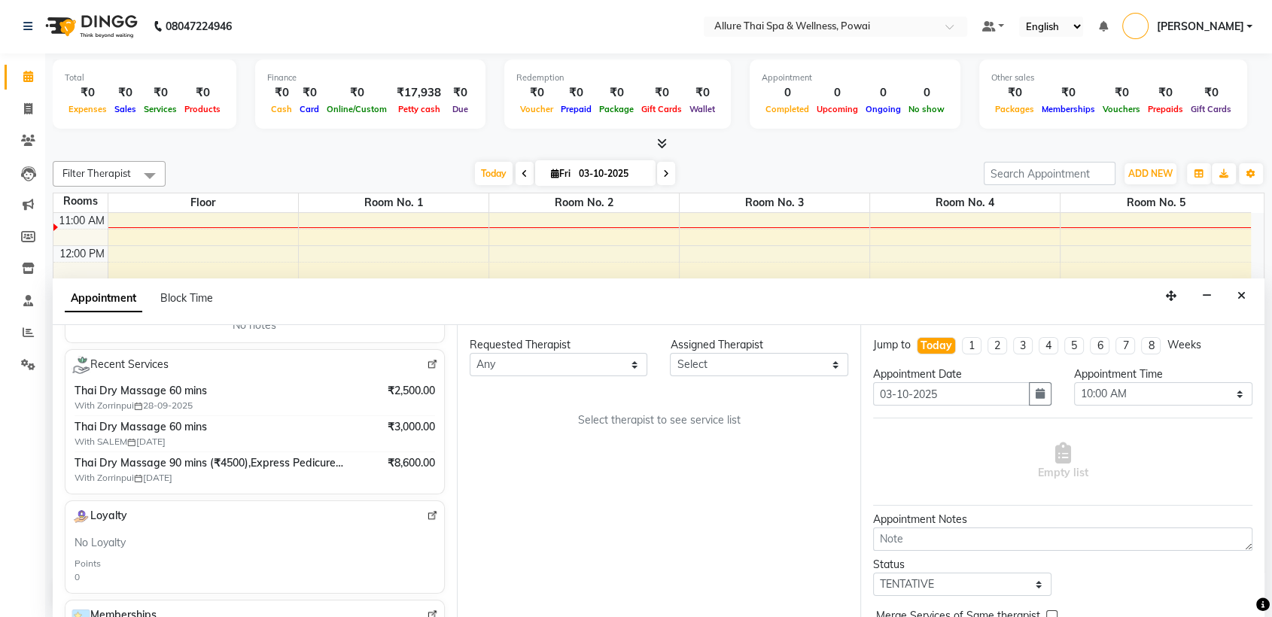
scroll to position [254, 0]
